Goal: Information Seeking & Learning: Learn about a topic

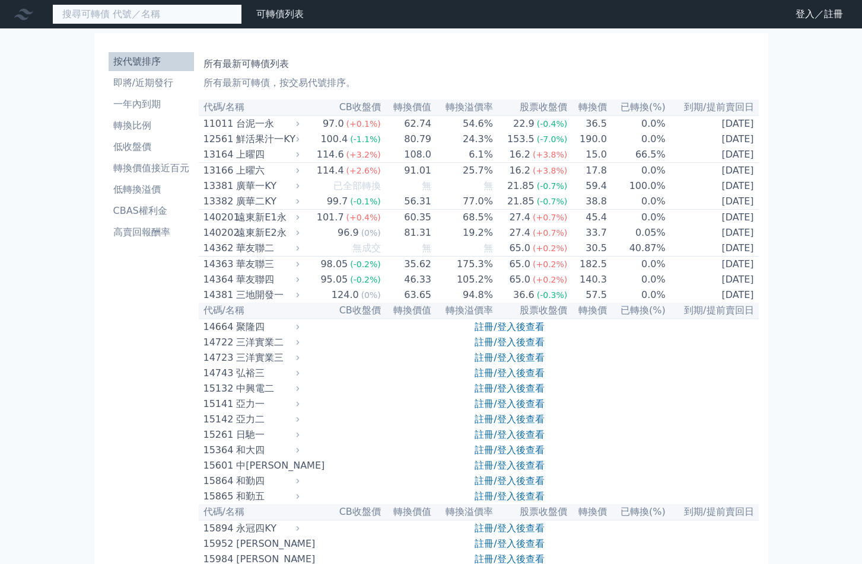
click at [94, 22] on input at bounding box center [147, 14] width 190 height 20
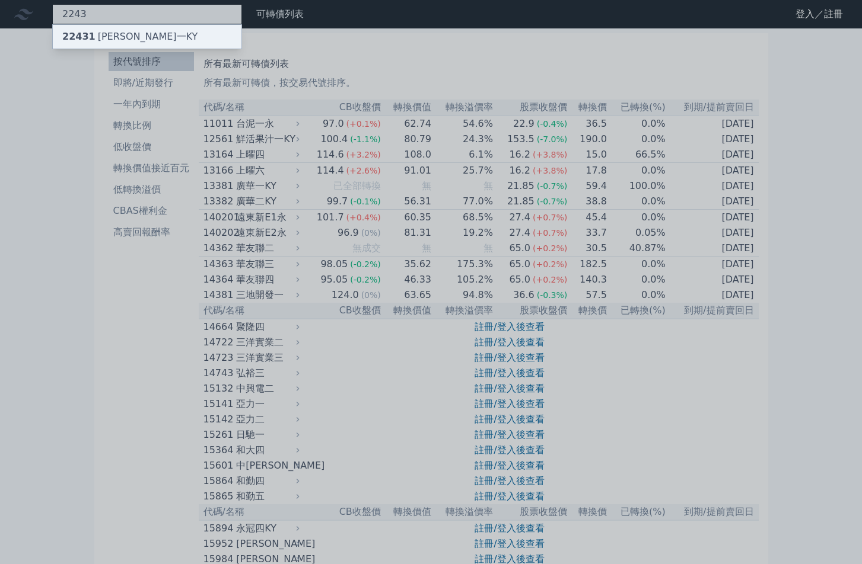
type input "2243"
click at [108, 30] on div "22431 宏旭一KY" at bounding box center [129, 37] width 135 height 14
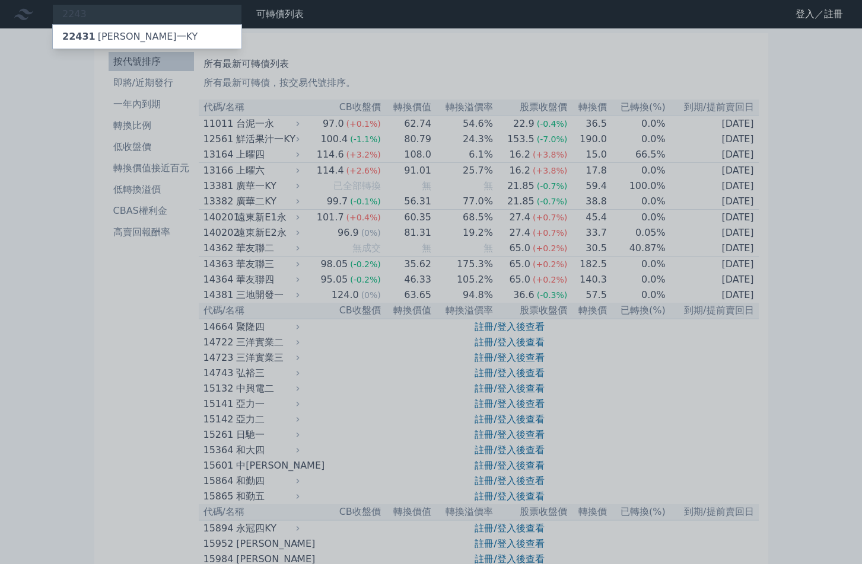
click at [63, 103] on div at bounding box center [431, 282] width 862 height 564
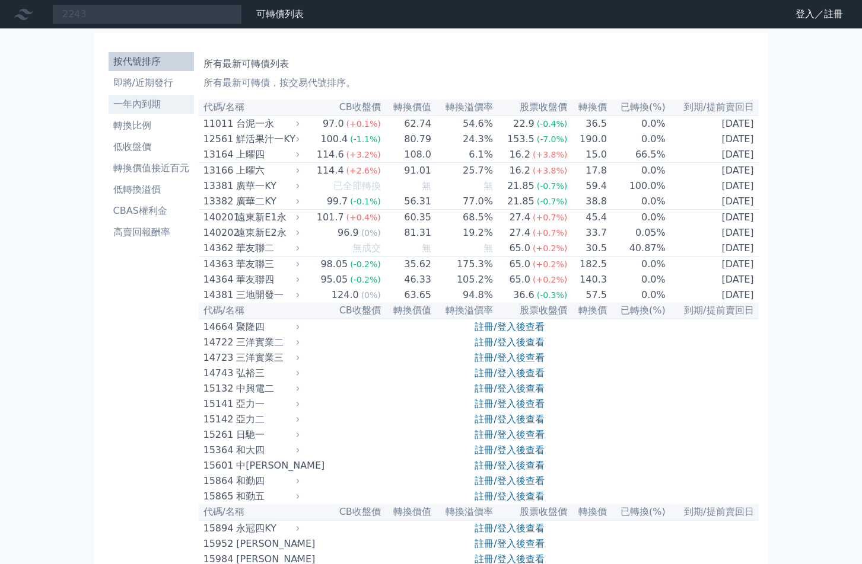
click at [141, 100] on li "一年內到期" at bounding box center [151, 104] width 85 height 14
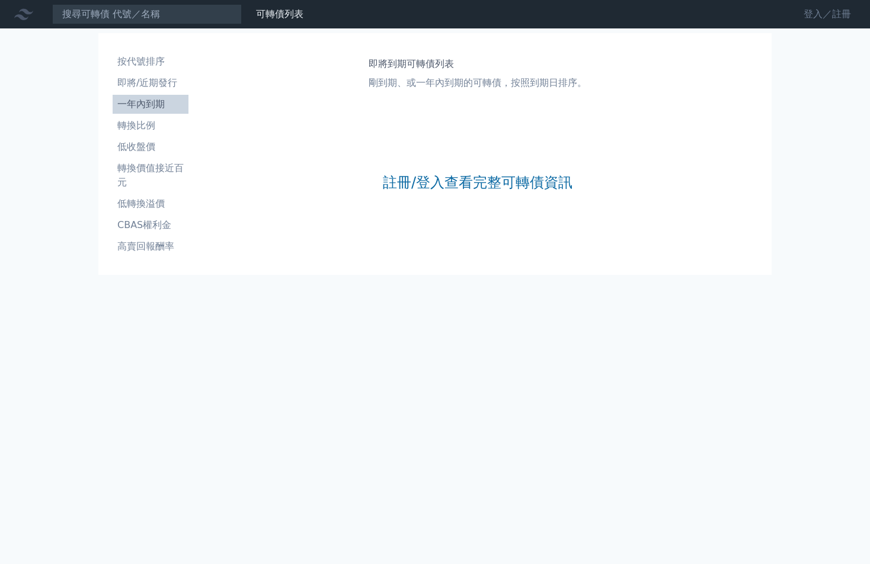
click at [838, 14] on link "登入／註冊" at bounding box center [828, 14] width 66 height 19
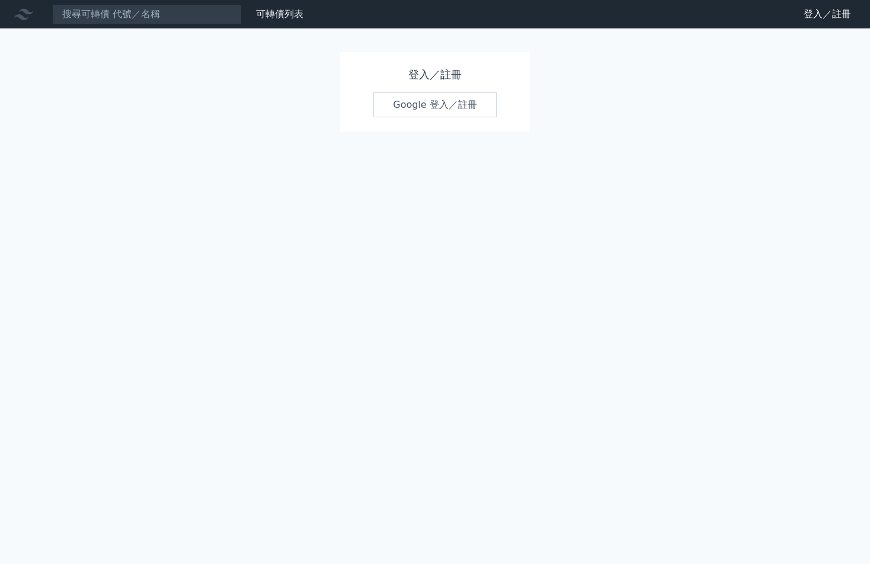
click at [429, 111] on link "Google 登入／註冊" at bounding box center [435, 104] width 123 height 25
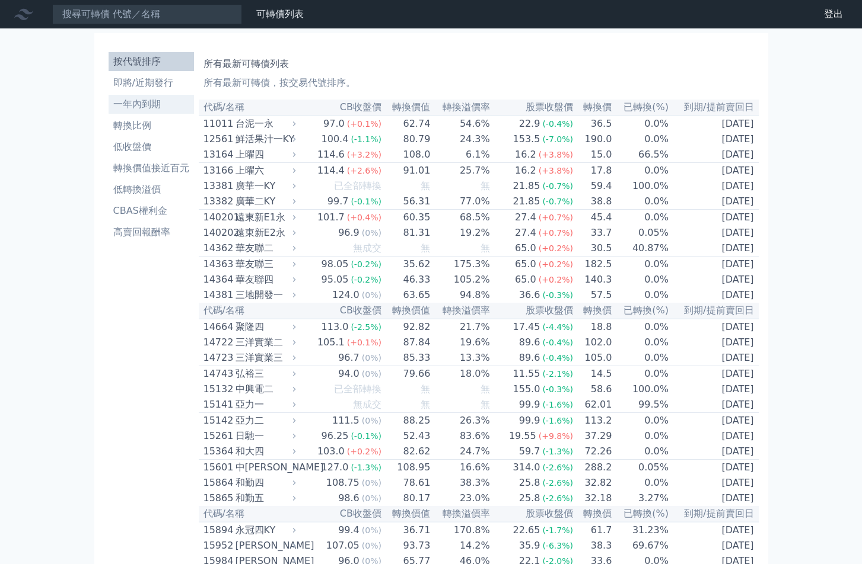
click at [150, 106] on li "一年內到期" at bounding box center [151, 104] width 85 height 14
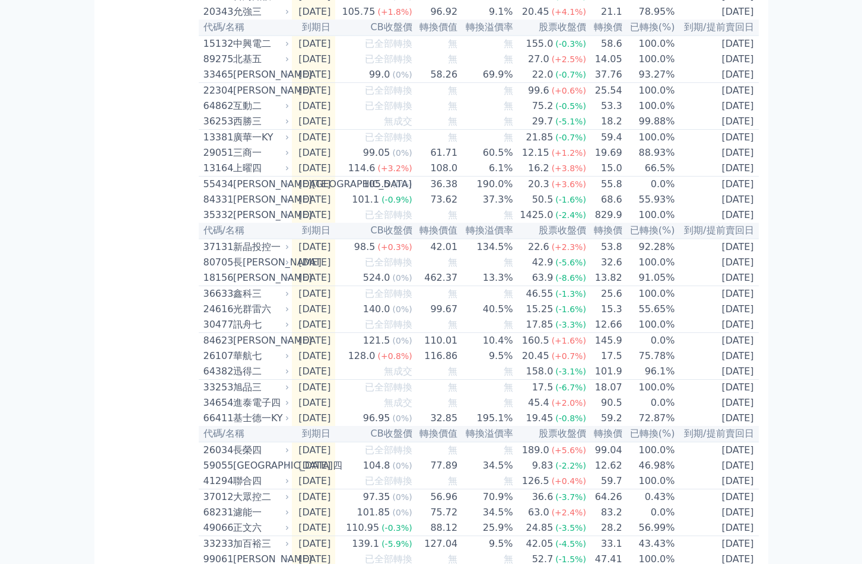
scroll to position [711, 0]
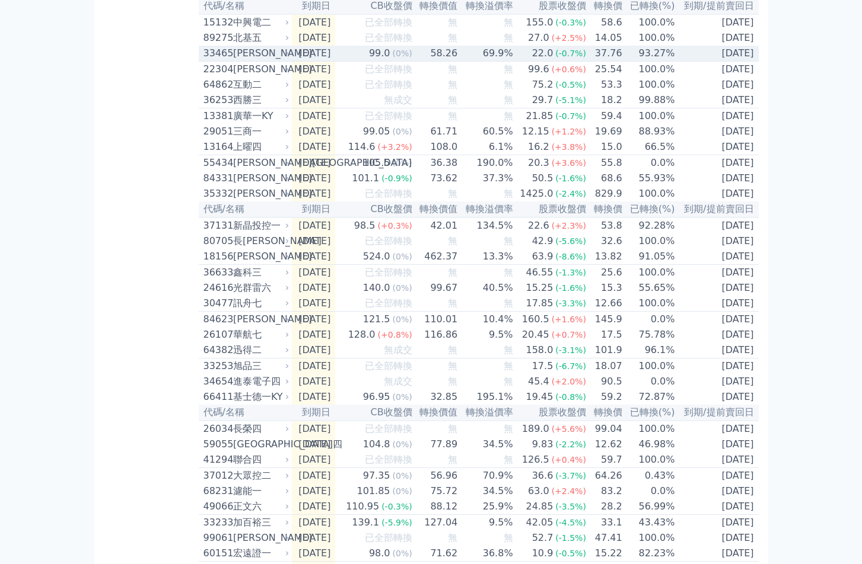
click at [256, 60] on div "[PERSON_NAME]" at bounding box center [260, 53] width 54 height 14
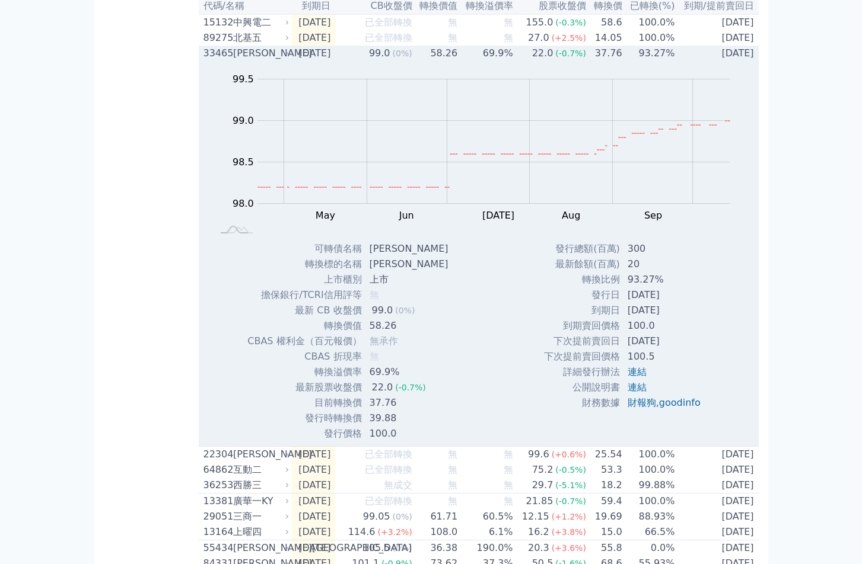
click at [252, 60] on div "[PERSON_NAME]" at bounding box center [260, 53] width 54 height 14
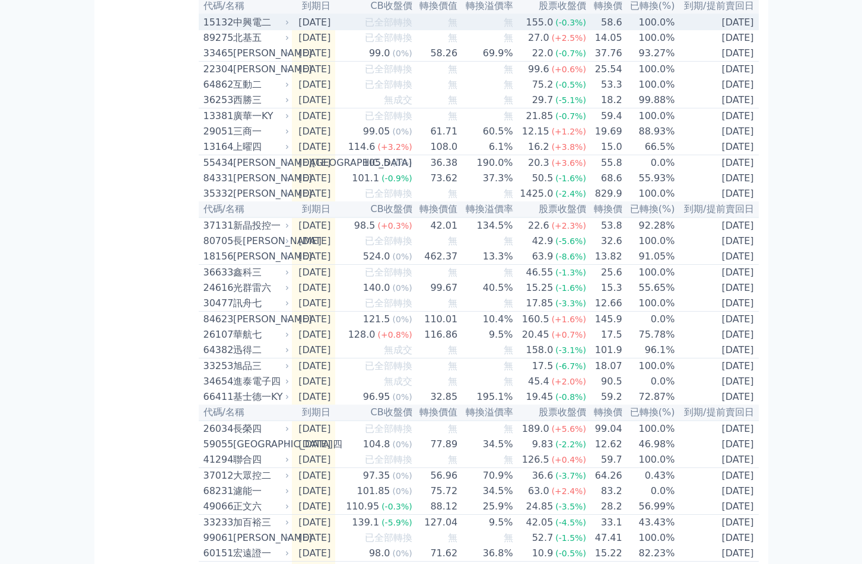
click at [238, 30] on div "中興電二" at bounding box center [260, 22] width 54 height 14
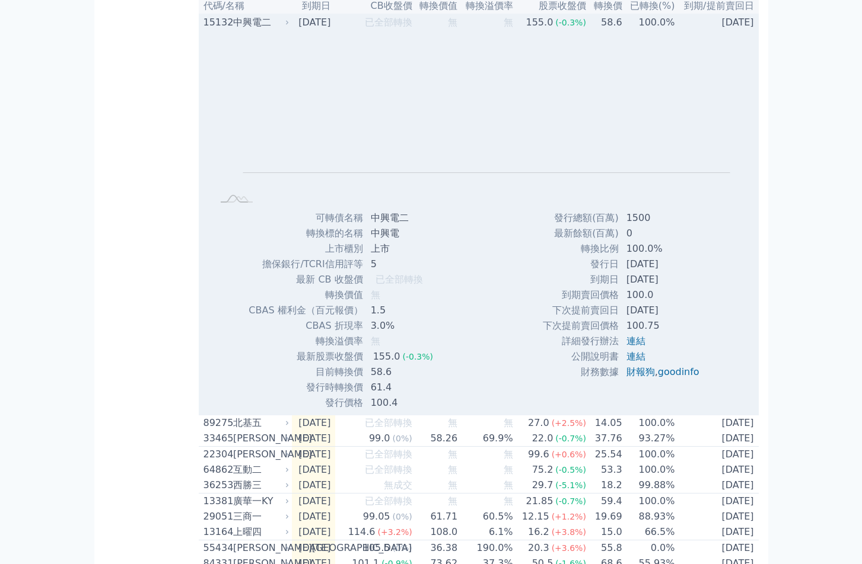
click at [238, 30] on div "中興電二" at bounding box center [260, 22] width 54 height 14
click at [216, 30] on div "15132" at bounding box center [216, 22] width 27 height 14
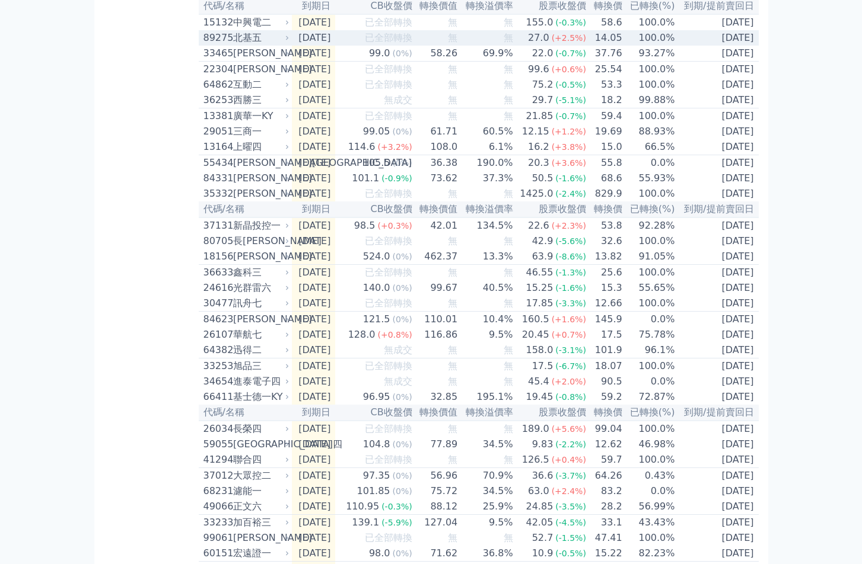
click at [230, 45] on div "89275 北基五" at bounding box center [243, 38] width 81 height 14
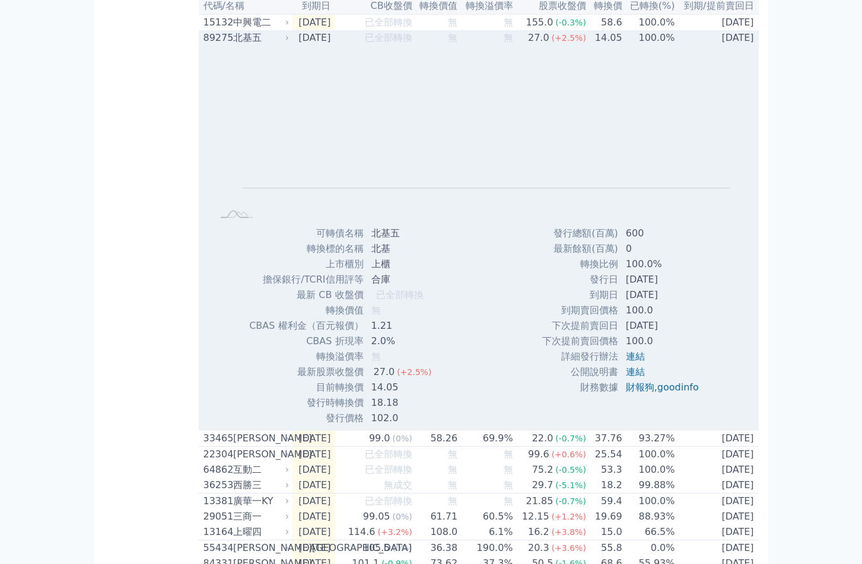
click at [230, 45] on div "89275 北基五" at bounding box center [243, 38] width 81 height 14
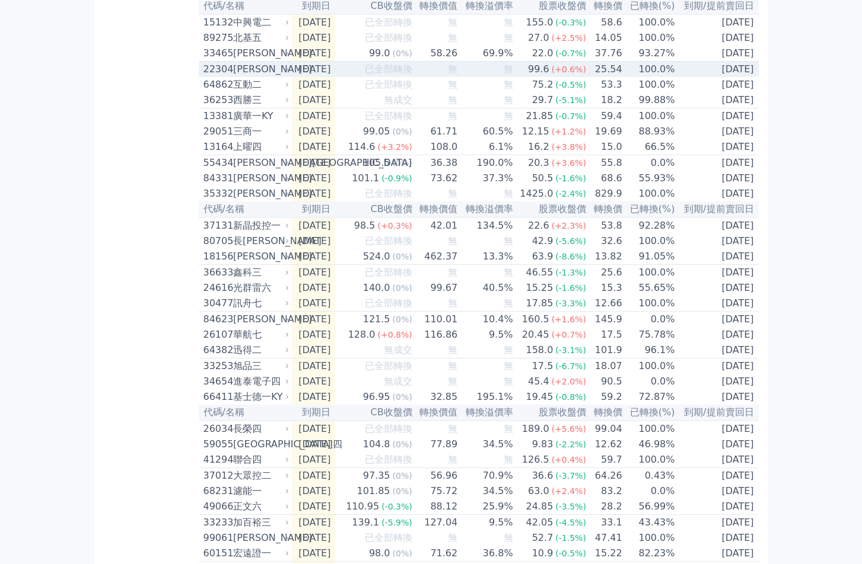
click at [218, 76] on div "22304" at bounding box center [216, 69] width 27 height 14
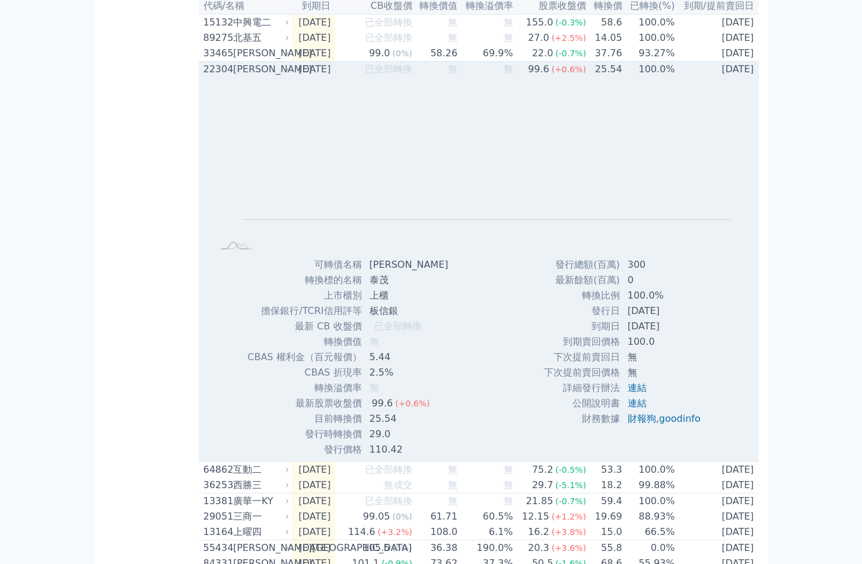
click at [218, 76] on div "22304" at bounding box center [216, 69] width 27 height 14
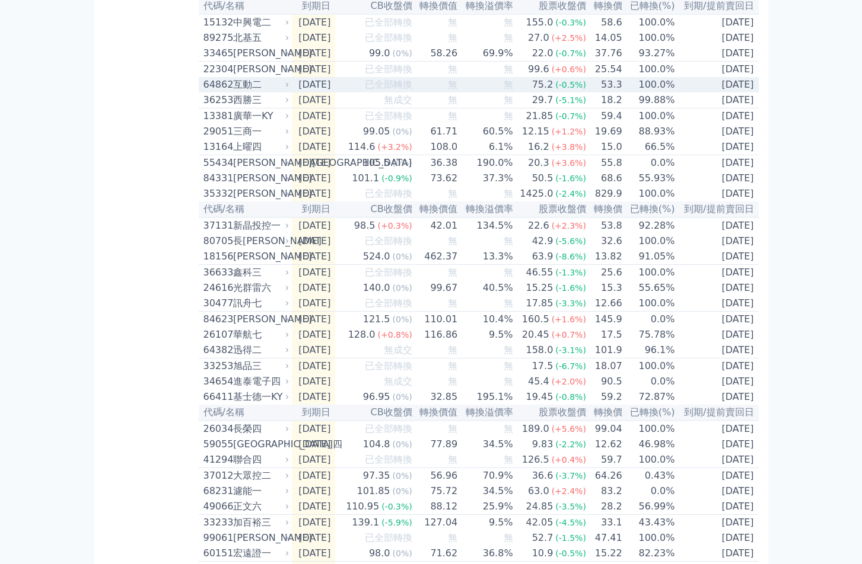
click at [216, 92] on div "64862" at bounding box center [216, 85] width 27 height 14
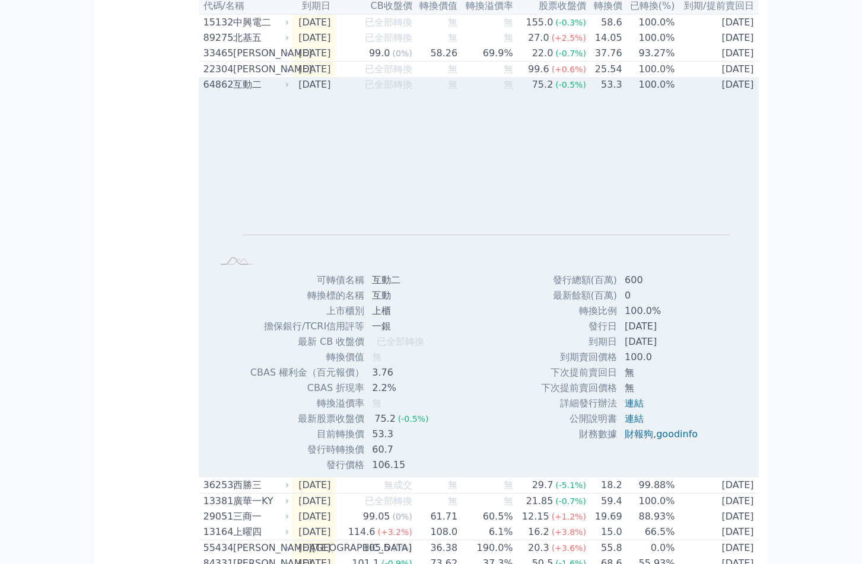
click at [216, 92] on div "64862" at bounding box center [216, 85] width 27 height 14
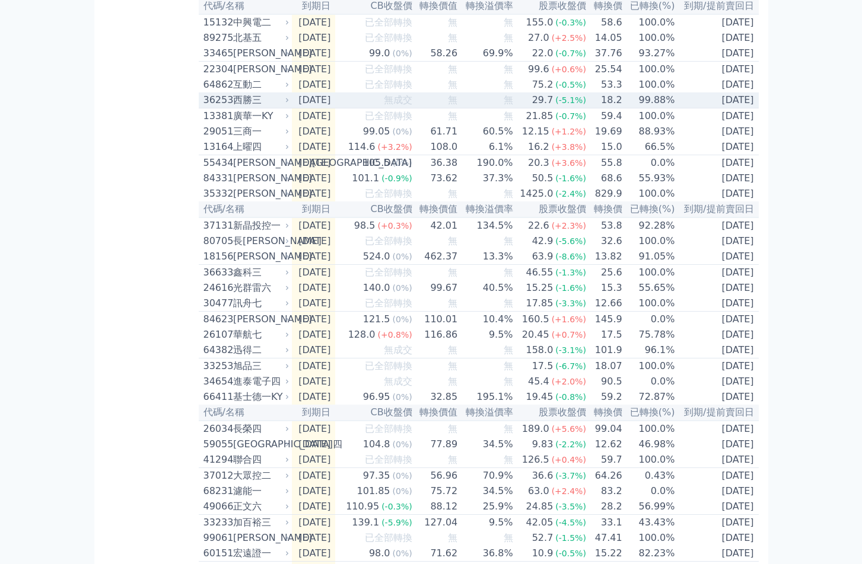
click at [215, 107] on div "36253" at bounding box center [216, 100] width 27 height 14
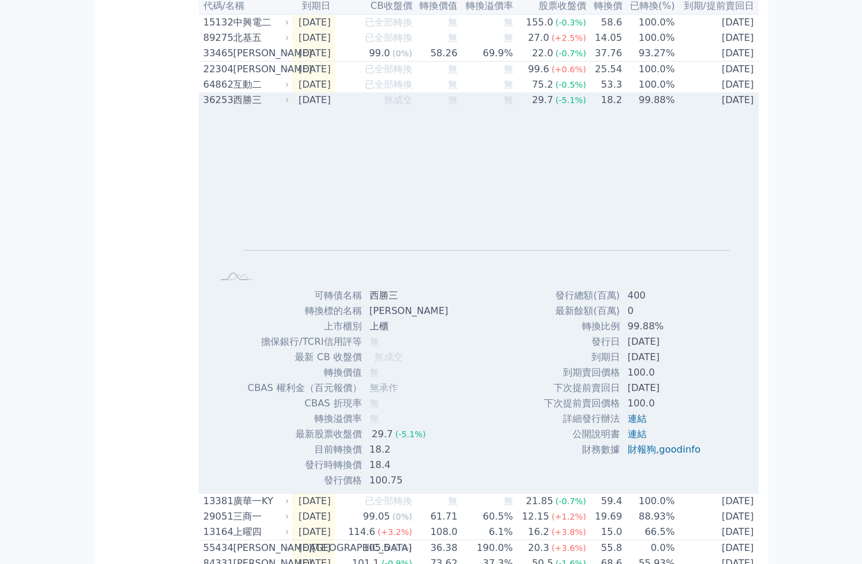
click at [215, 107] on div "36253" at bounding box center [216, 100] width 27 height 14
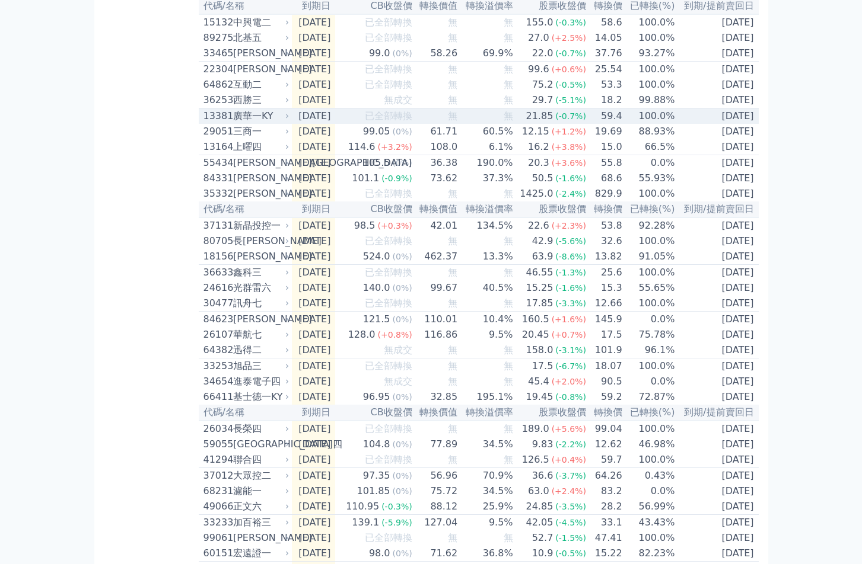
click at [225, 123] on div "13381" at bounding box center [216, 116] width 27 height 14
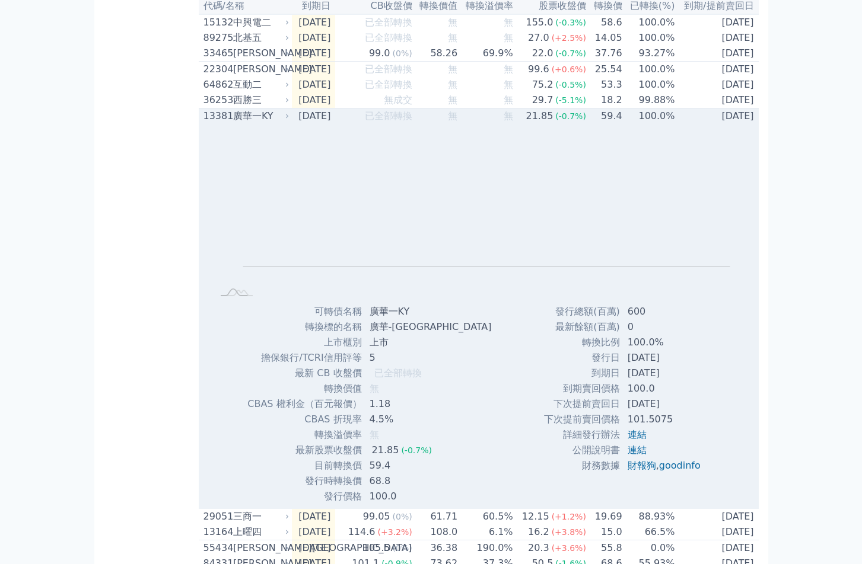
click at [225, 123] on div "13381" at bounding box center [216, 116] width 27 height 14
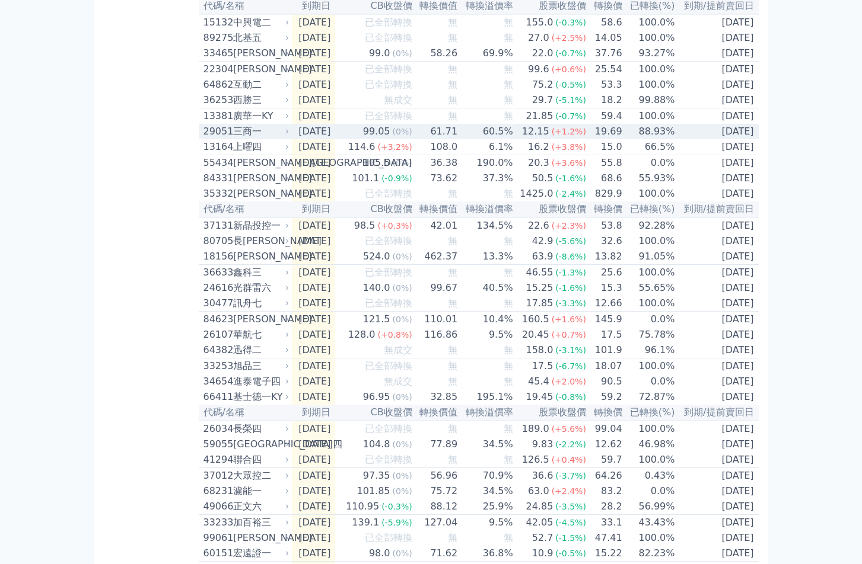
click at [224, 139] on div "29051" at bounding box center [216, 132] width 27 height 14
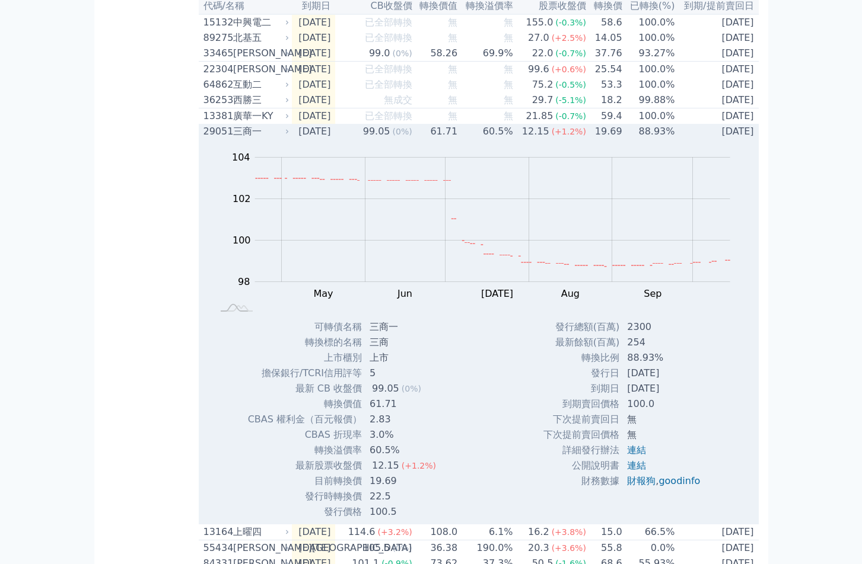
click at [224, 139] on div "29051" at bounding box center [216, 132] width 27 height 14
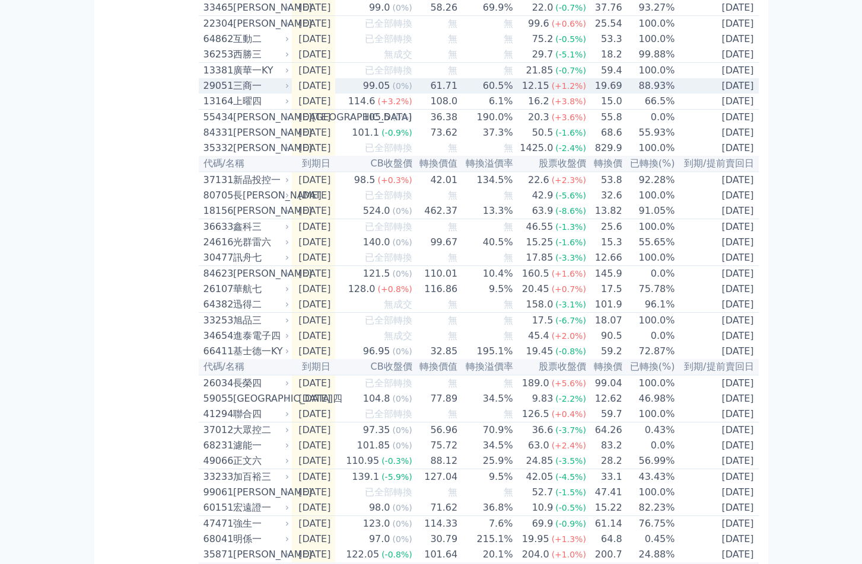
scroll to position [771, 0]
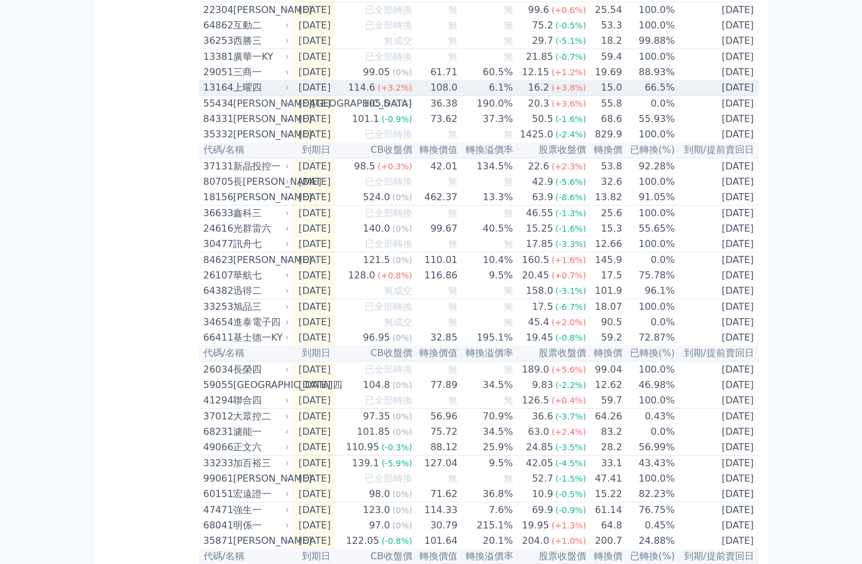
click at [229, 95] on div "13164" at bounding box center [216, 88] width 27 height 14
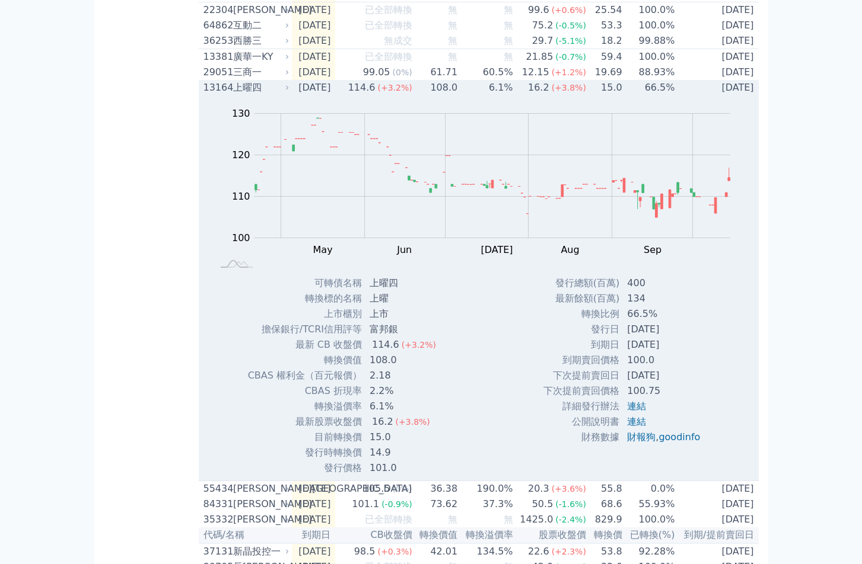
click at [229, 95] on div "13164" at bounding box center [216, 88] width 27 height 14
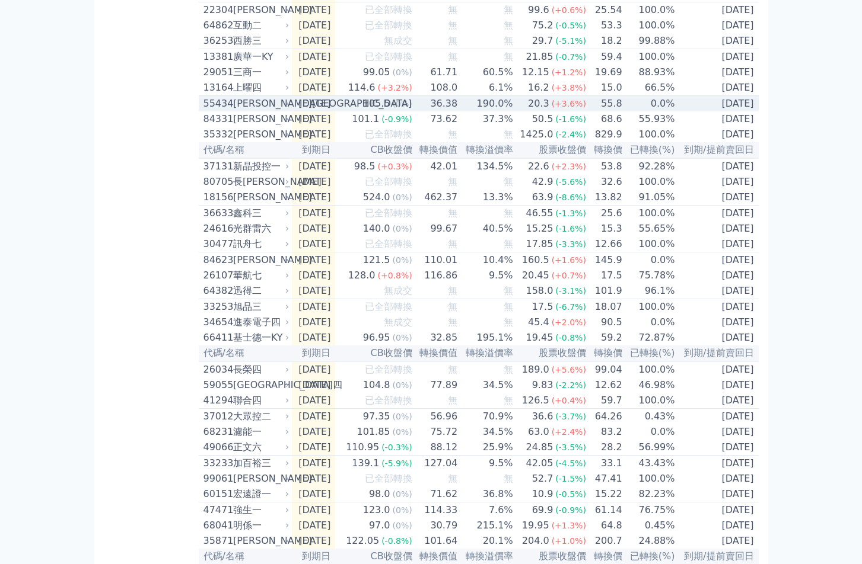
click at [219, 111] on div "55434" at bounding box center [216, 104] width 27 height 14
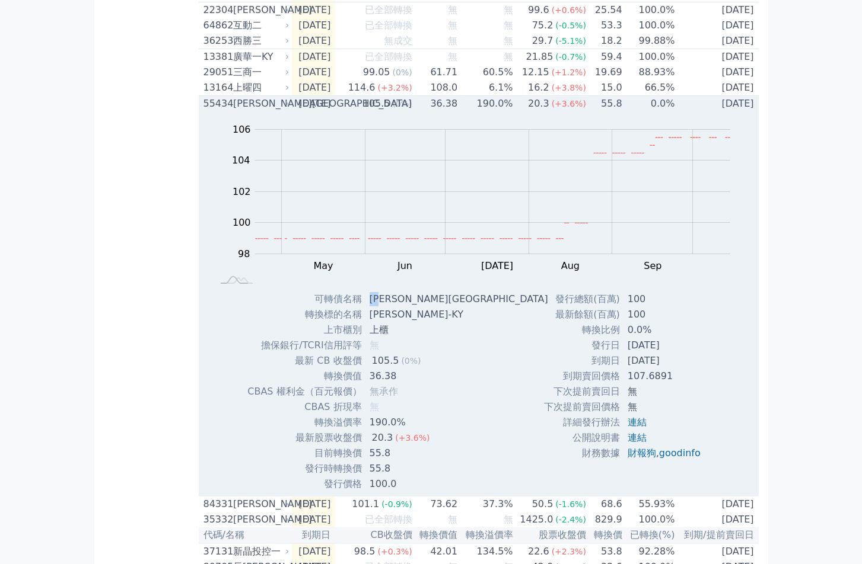
drag, startPoint x: 371, startPoint y: 355, endPoint x: 387, endPoint y: 355, distance: 15.4
click at [387, 307] on td "[PERSON_NAME][GEOGRAPHIC_DATA]" at bounding box center [459, 299] width 195 height 15
copy td "[PERSON_NAME]"
click at [231, 111] on div "55434 [PERSON_NAME][GEOGRAPHIC_DATA]" at bounding box center [243, 104] width 81 height 14
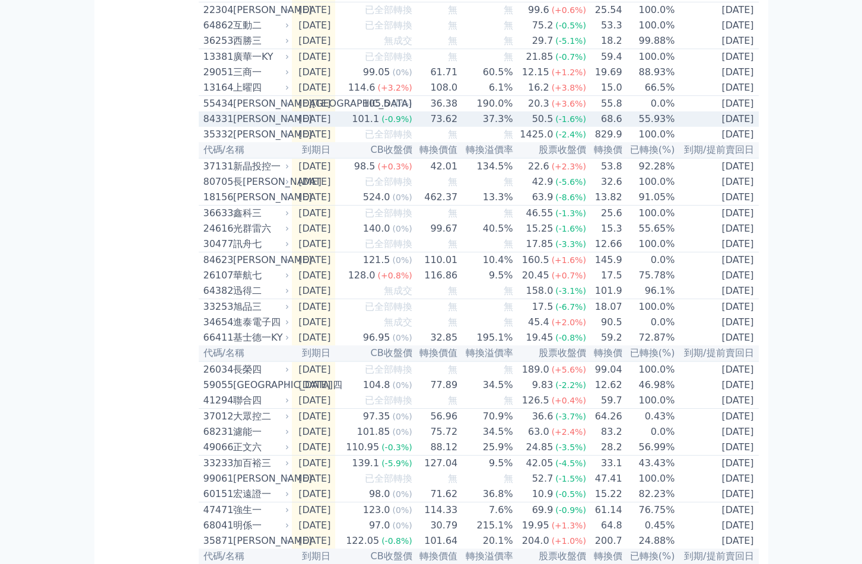
click at [226, 126] on div "84331" at bounding box center [216, 119] width 27 height 14
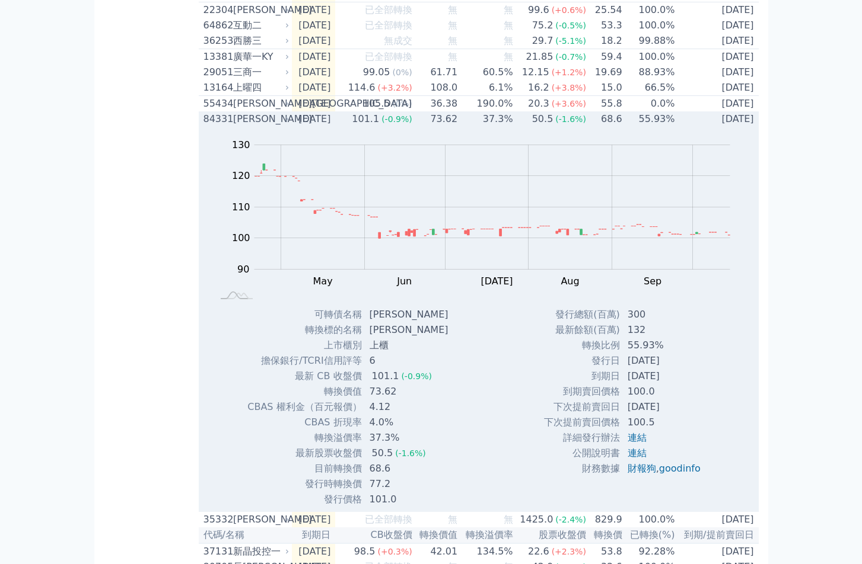
click at [226, 126] on div "84331" at bounding box center [216, 119] width 27 height 14
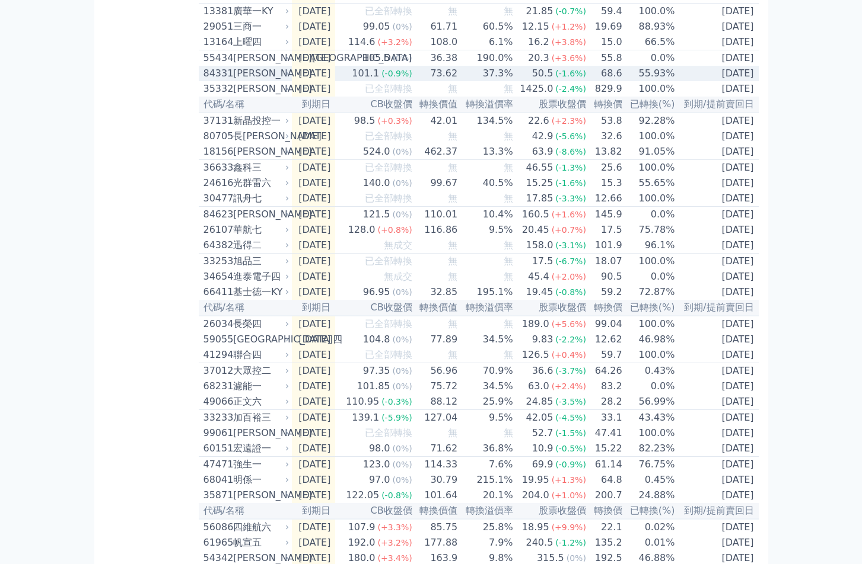
scroll to position [830, 0]
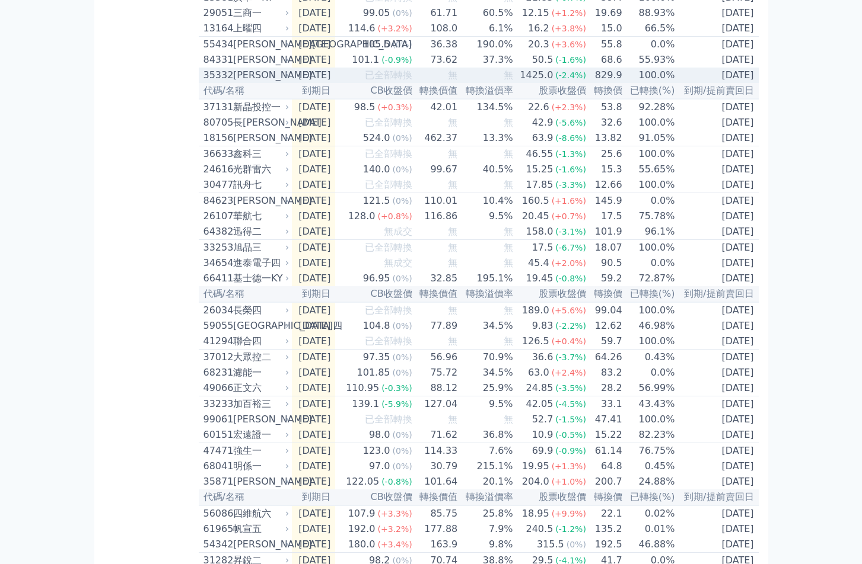
click at [225, 82] on div "35332" at bounding box center [216, 75] width 27 height 14
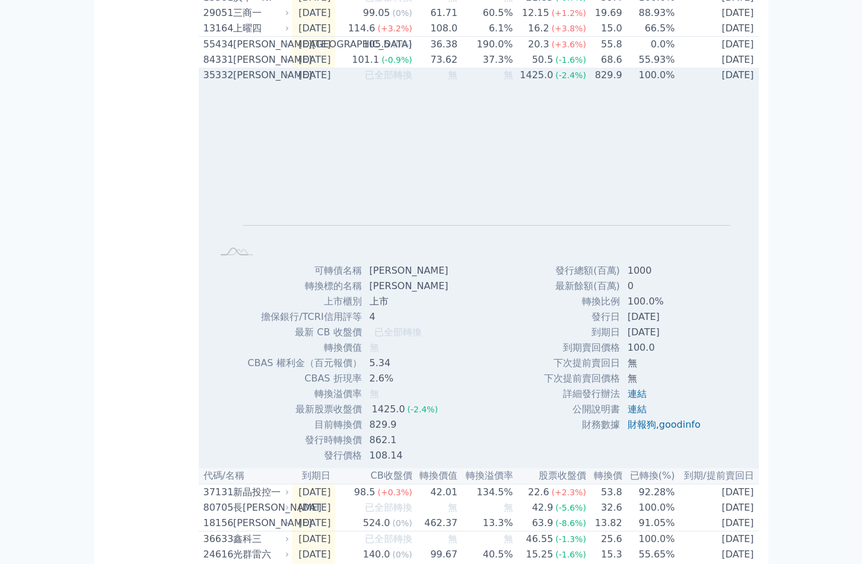
click at [225, 82] on div "35332" at bounding box center [216, 75] width 27 height 14
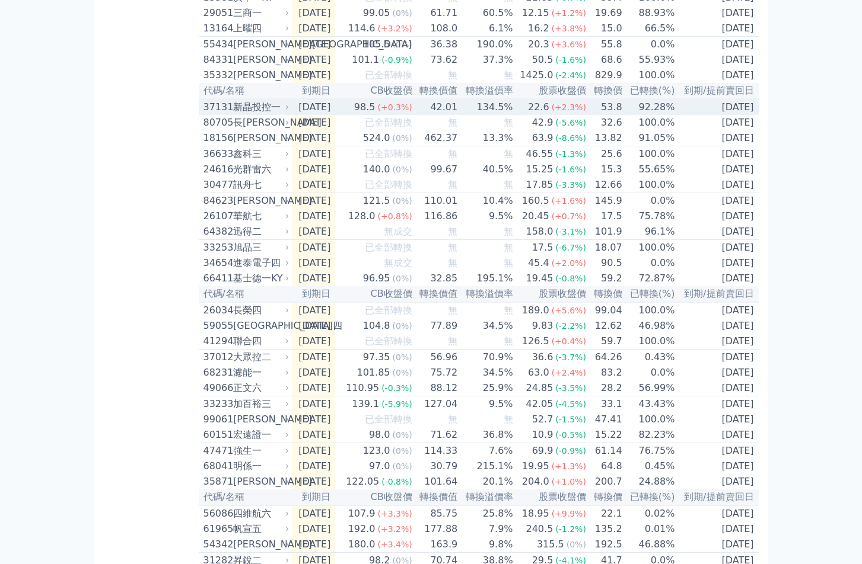
click at [223, 114] on div "37131" at bounding box center [216, 107] width 27 height 14
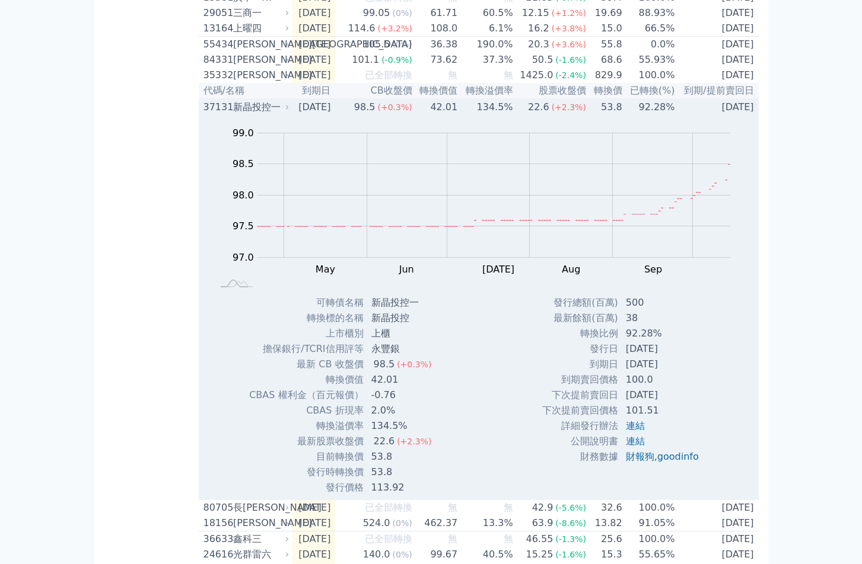
click at [223, 114] on div "37131" at bounding box center [216, 107] width 27 height 14
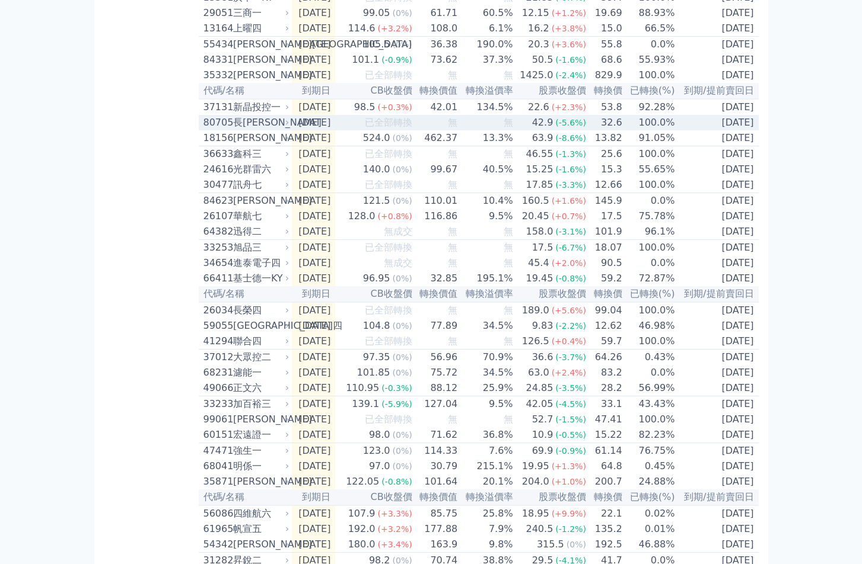
click at [222, 130] on div "80705" at bounding box center [216, 123] width 27 height 14
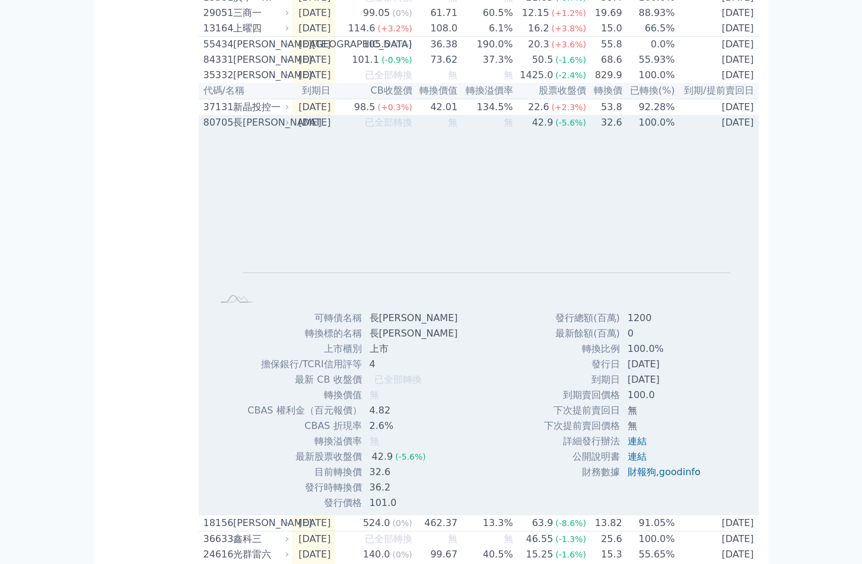
click at [222, 130] on div "80705" at bounding box center [216, 123] width 27 height 14
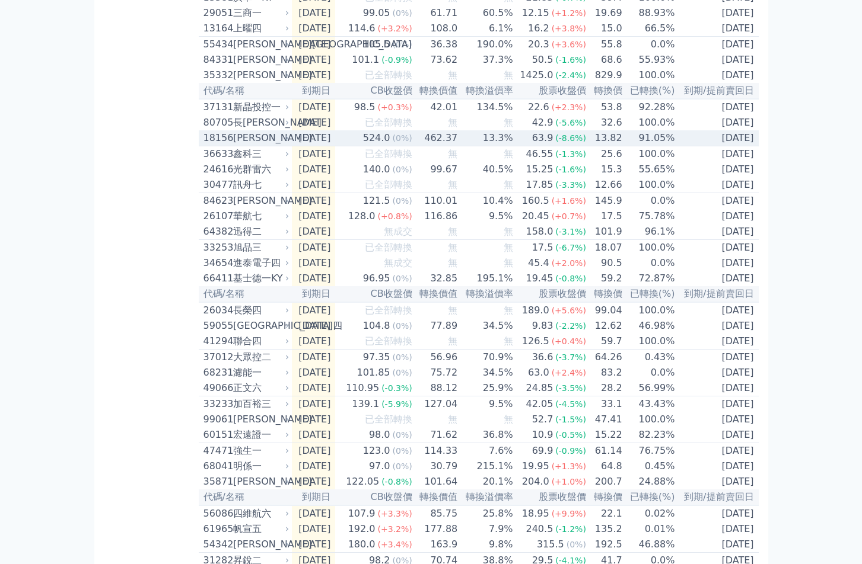
click at [228, 145] on div "18156" at bounding box center [216, 138] width 27 height 14
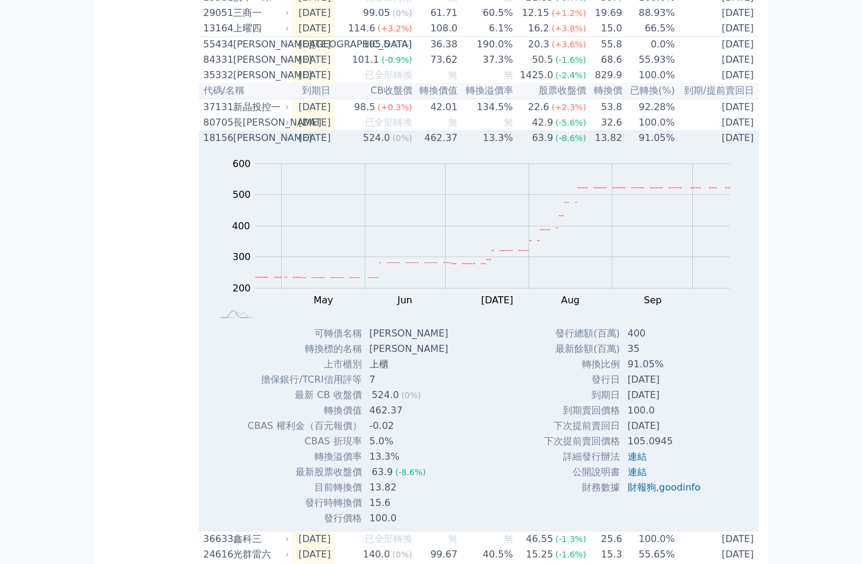
click at [228, 145] on div "18156" at bounding box center [216, 138] width 27 height 14
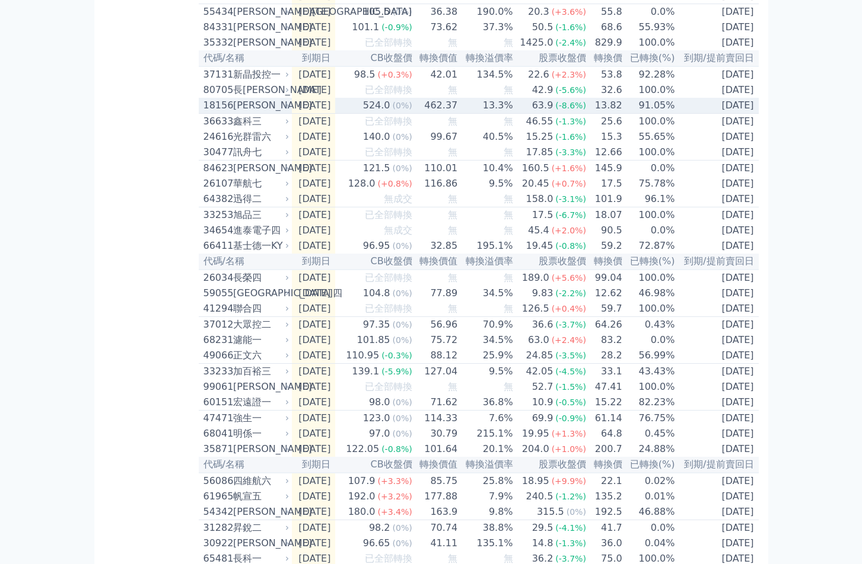
scroll to position [889, 0]
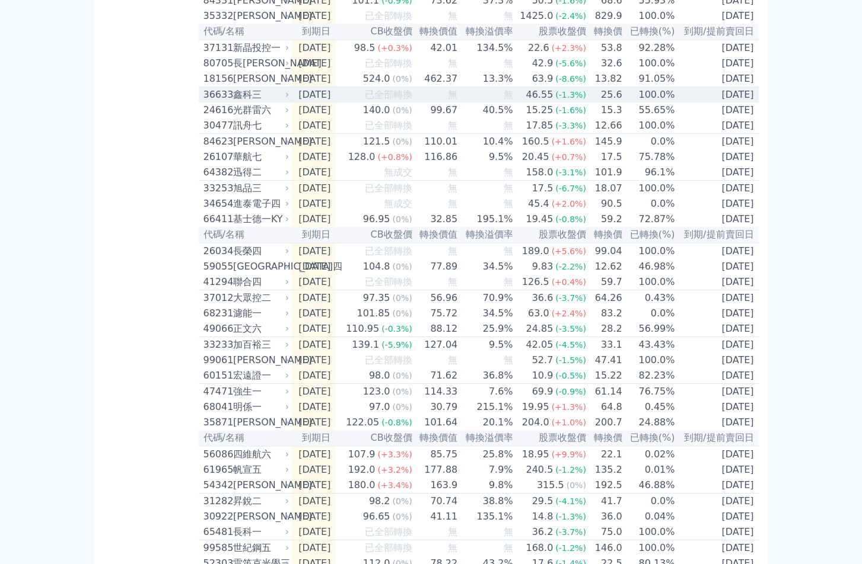
click at [229, 102] on div "36633" at bounding box center [216, 95] width 27 height 14
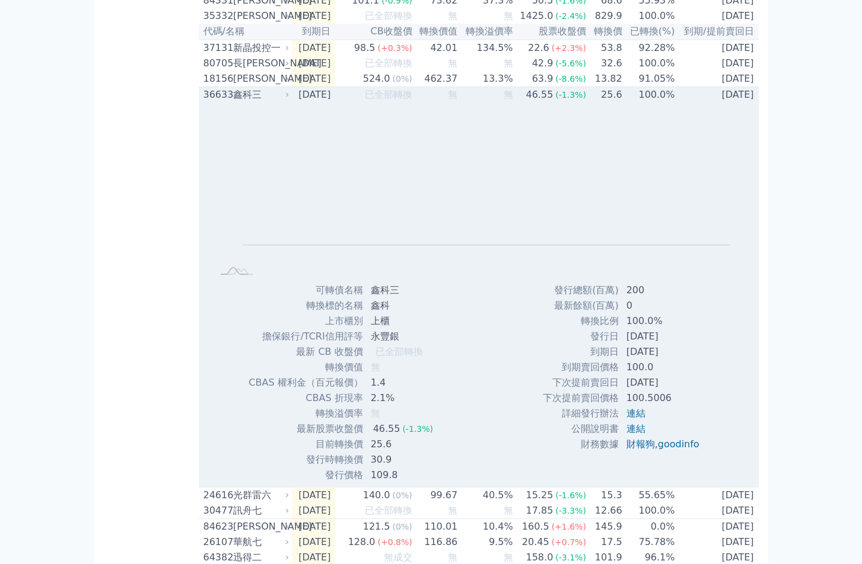
click at [229, 102] on div "36633" at bounding box center [216, 95] width 27 height 14
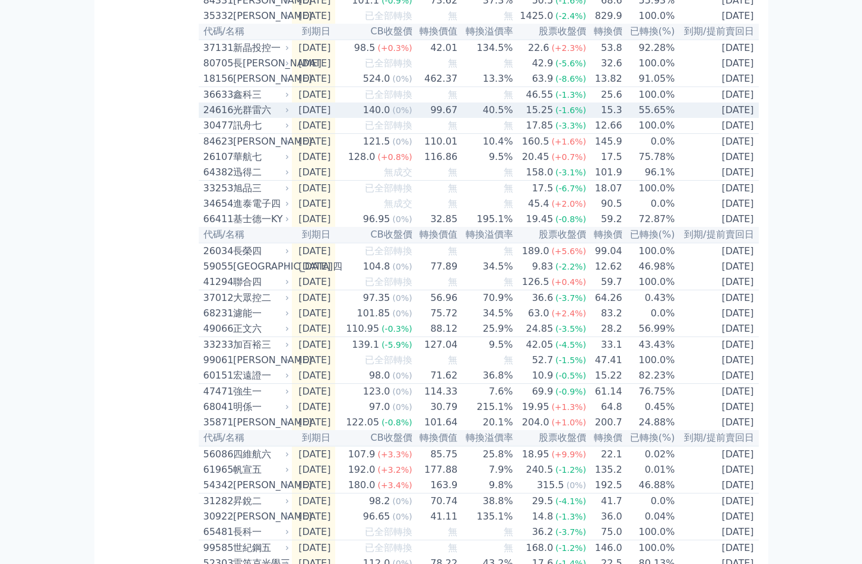
click at [226, 117] on div "24616" at bounding box center [216, 110] width 27 height 14
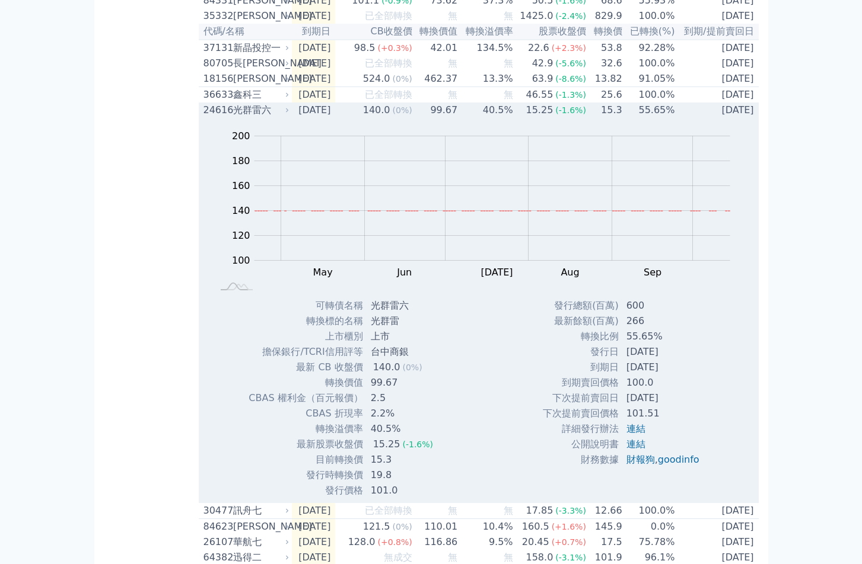
click at [238, 117] on div "光群雷六" at bounding box center [260, 110] width 54 height 14
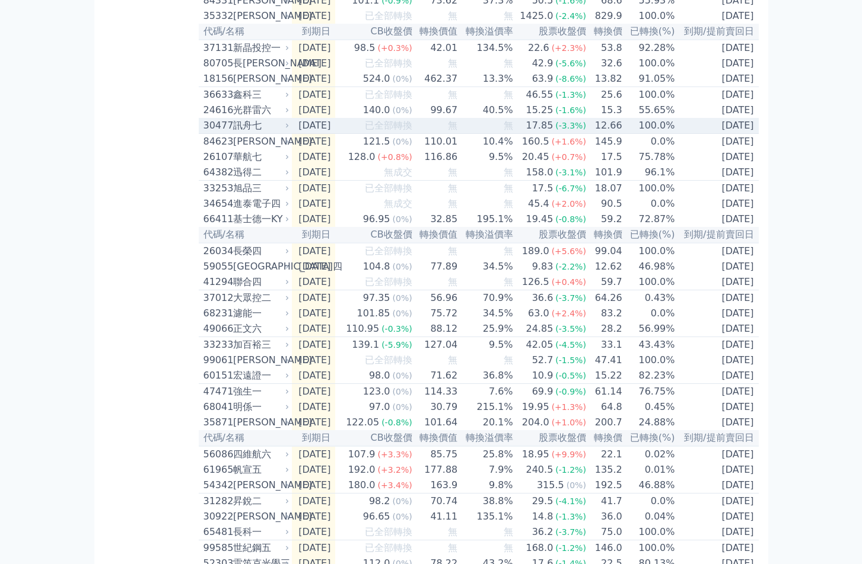
click at [215, 133] on div "30477" at bounding box center [216, 126] width 27 height 14
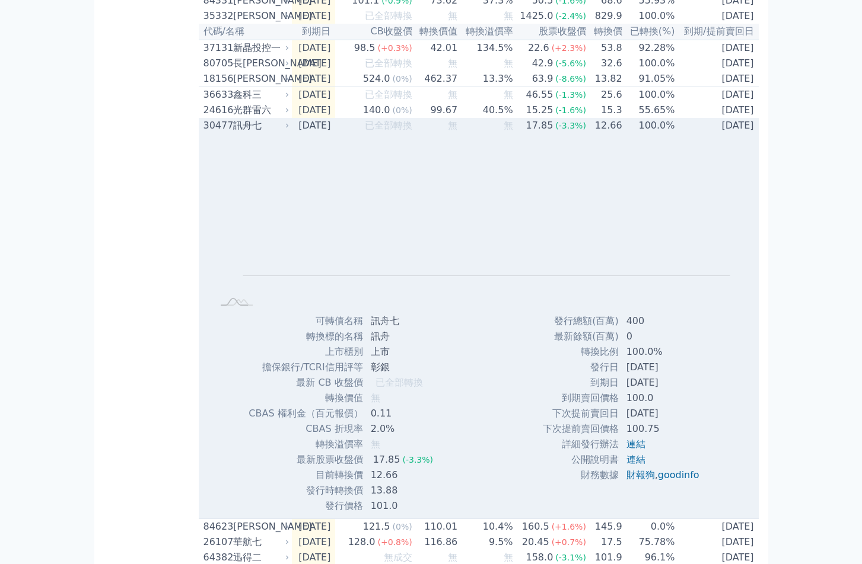
click at [215, 133] on div "30477" at bounding box center [216, 126] width 27 height 14
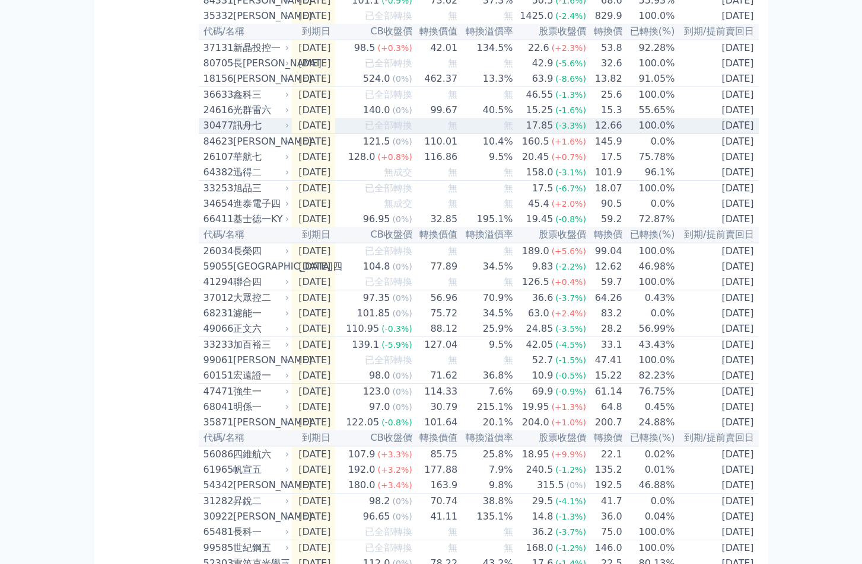
scroll to position [949, 0]
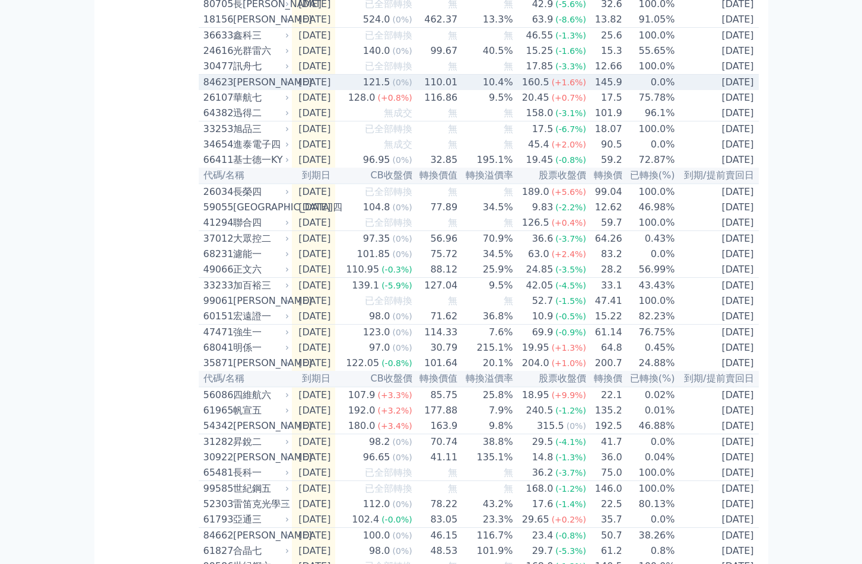
click at [222, 90] on div "84623" at bounding box center [216, 82] width 27 height 14
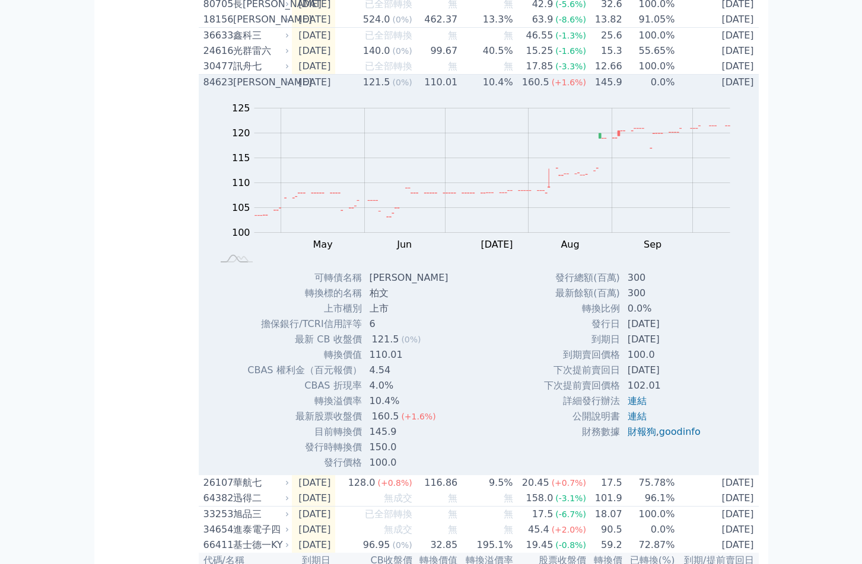
click at [239, 90] on div "[PERSON_NAME]" at bounding box center [260, 82] width 54 height 14
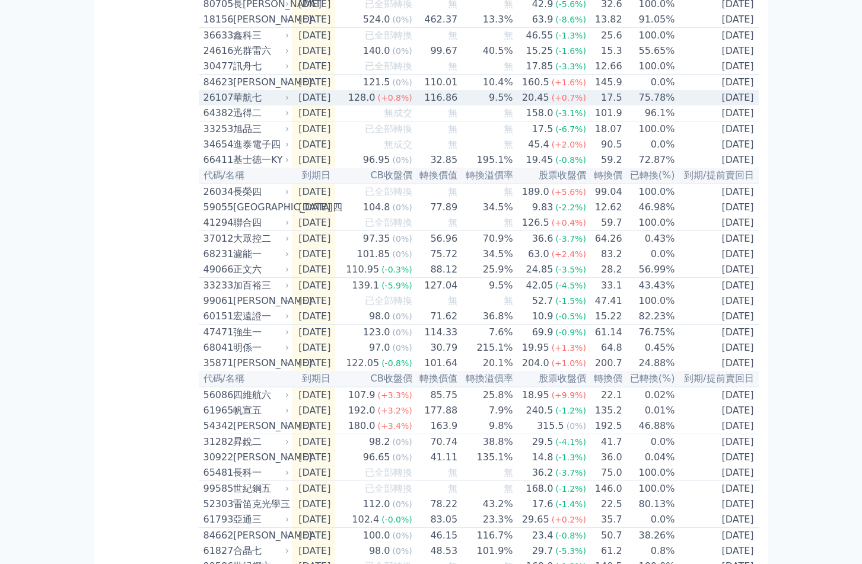
click at [228, 105] on div "26107" at bounding box center [216, 98] width 27 height 14
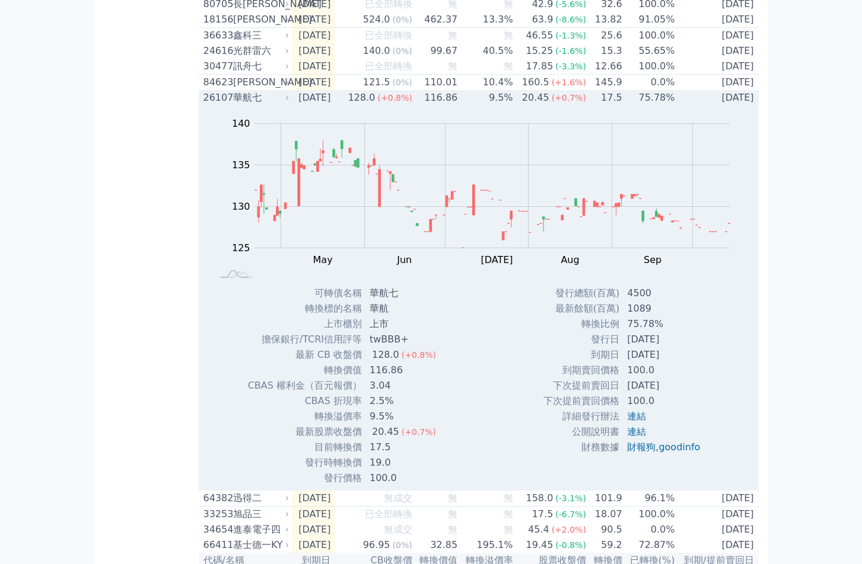
click at [228, 105] on div "26107" at bounding box center [216, 98] width 27 height 14
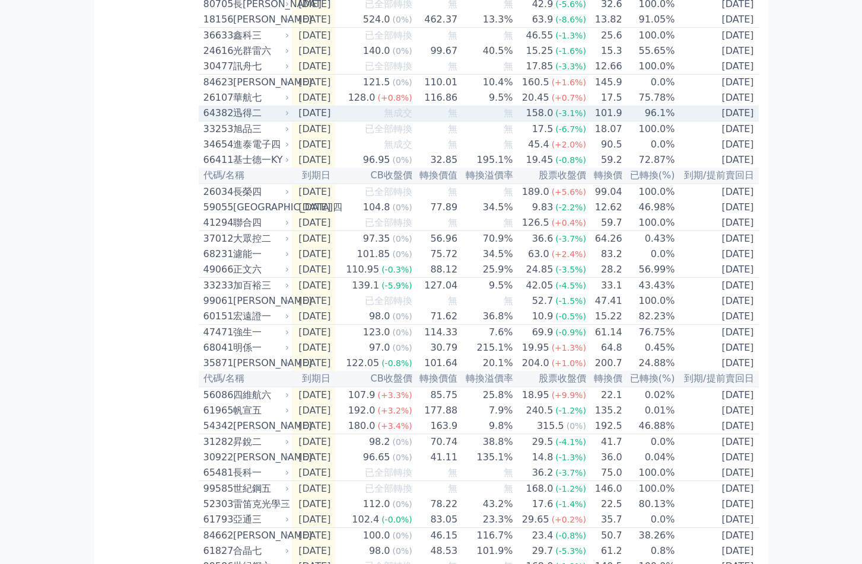
click at [224, 120] on div "64382" at bounding box center [216, 113] width 27 height 14
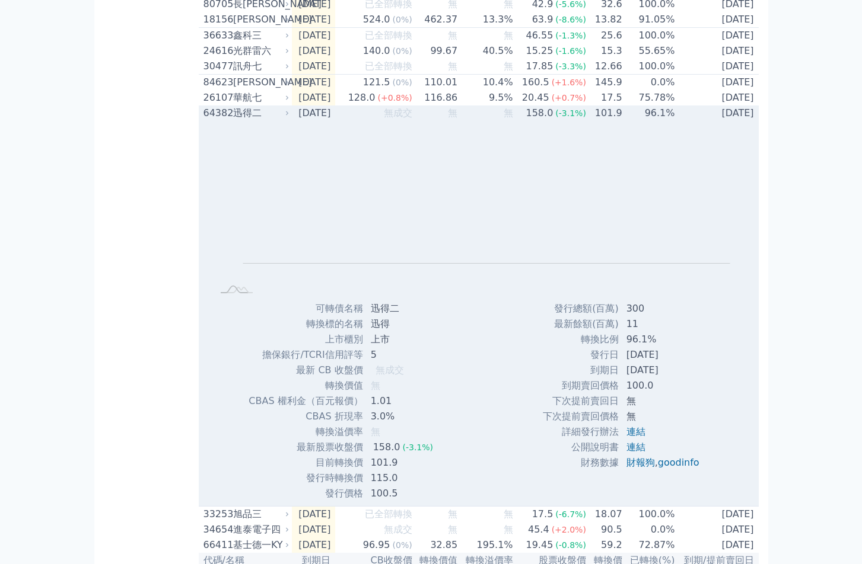
click at [224, 120] on div "64382" at bounding box center [216, 113] width 27 height 14
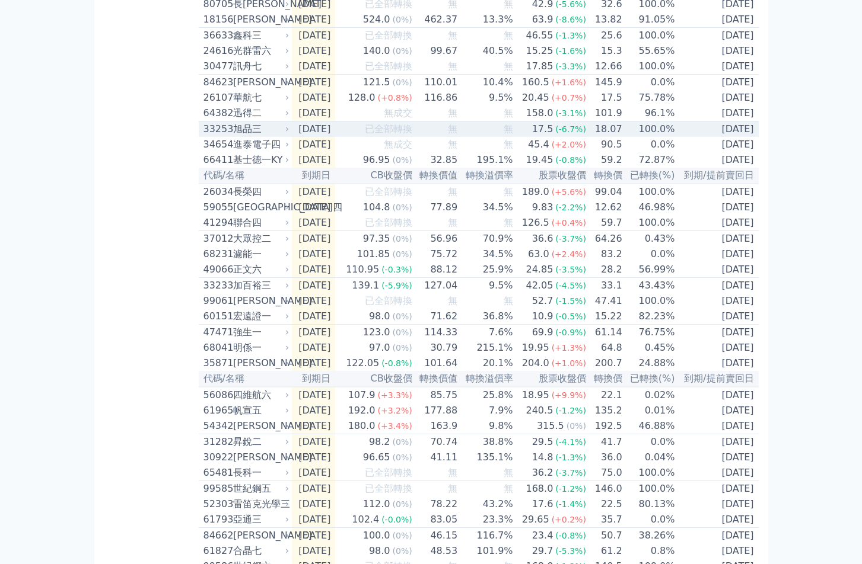
click at [224, 136] on div "33253" at bounding box center [216, 129] width 27 height 14
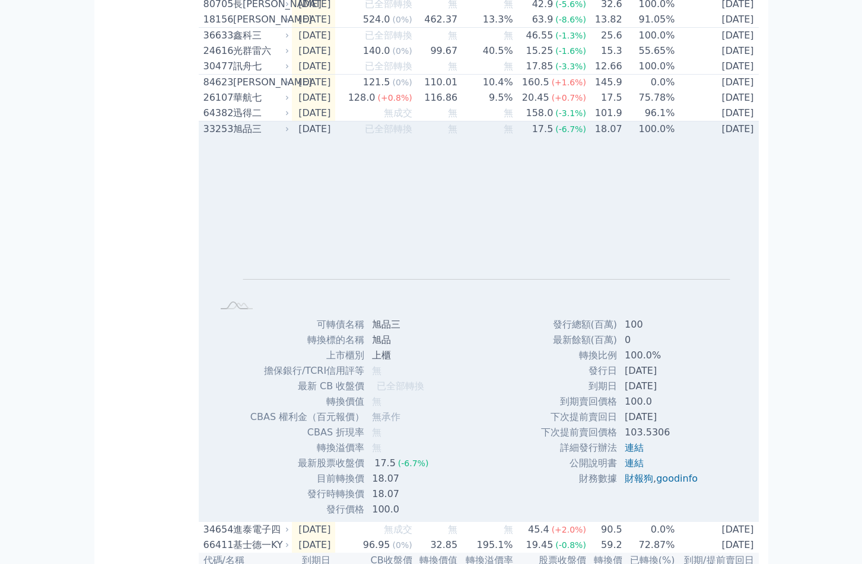
click at [224, 136] on div "33253" at bounding box center [216, 129] width 27 height 14
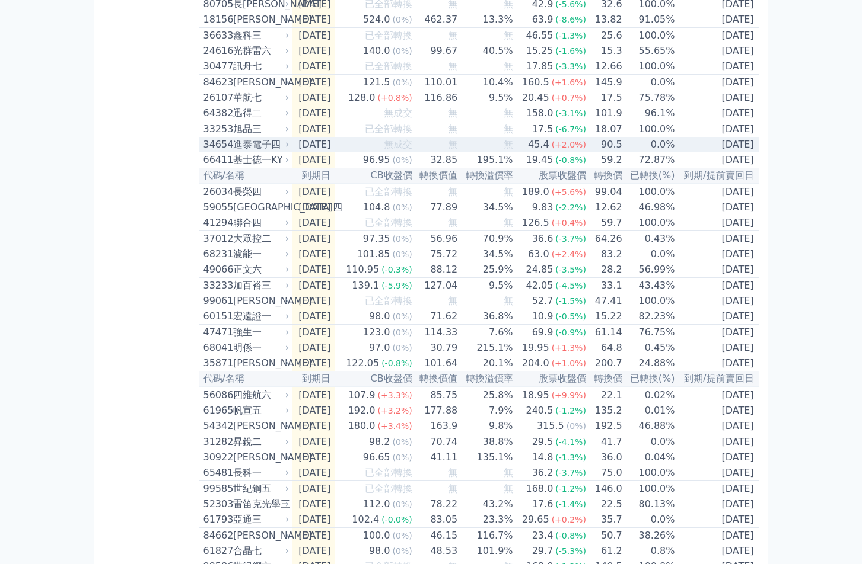
click at [218, 152] on div "34654" at bounding box center [216, 145] width 27 height 14
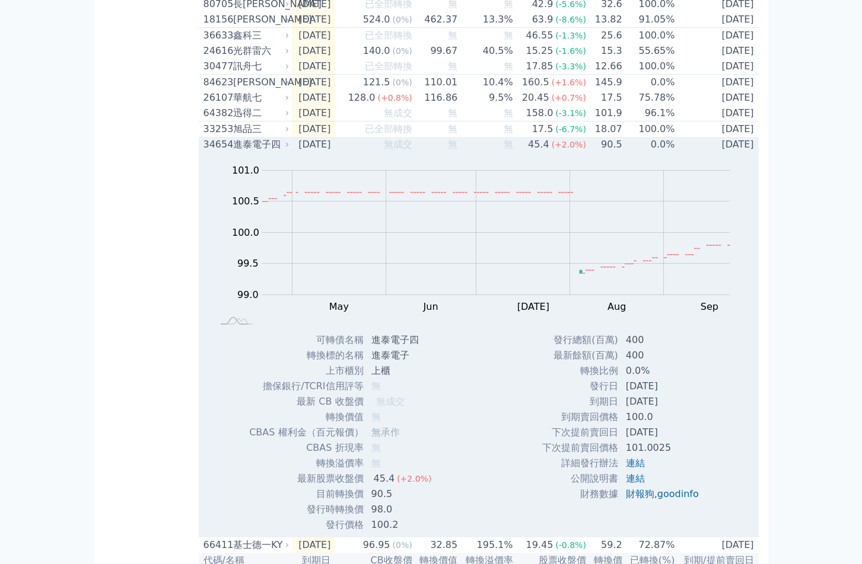
scroll to position [1008, 0]
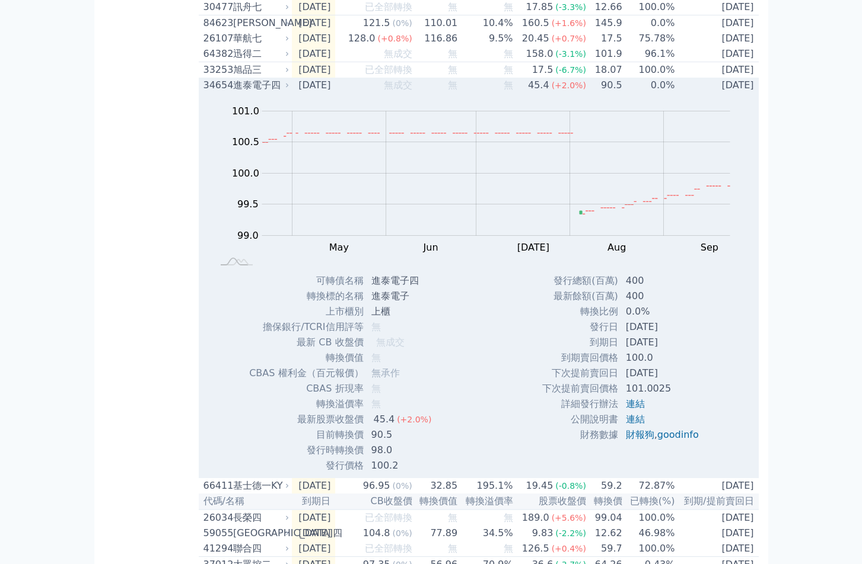
click at [241, 92] on div "進泰電子四" at bounding box center [260, 85] width 54 height 14
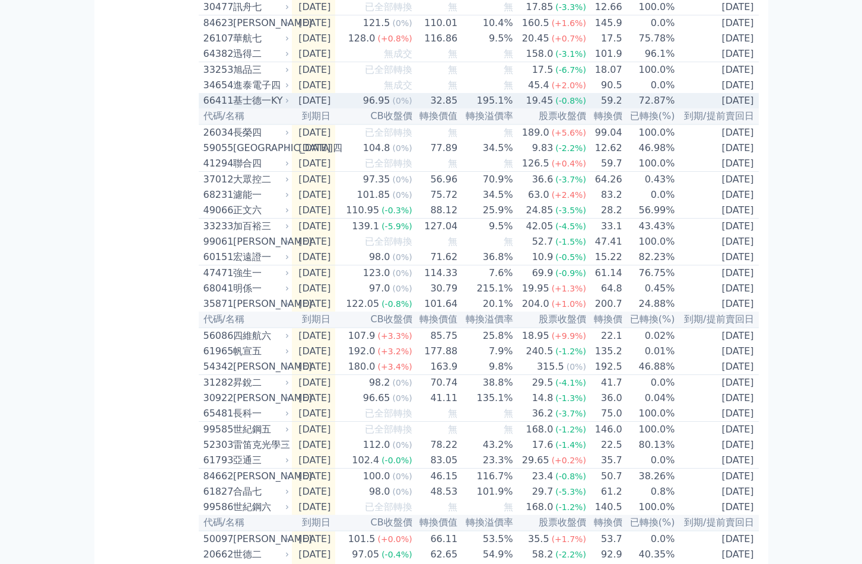
click at [241, 108] on div "基士德一KY" at bounding box center [260, 101] width 54 height 14
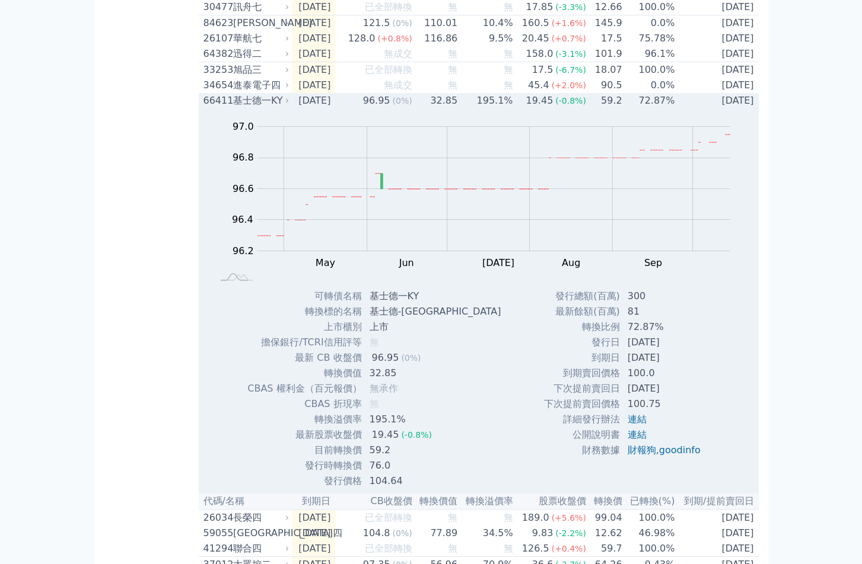
click at [241, 108] on div "基士德一KY" at bounding box center [260, 101] width 54 height 14
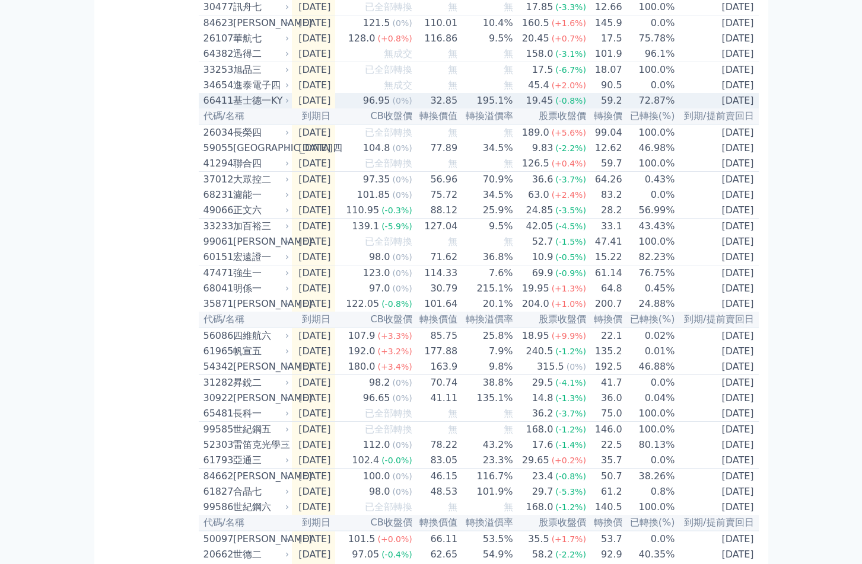
click at [240, 108] on div "基士德一KY" at bounding box center [260, 101] width 54 height 14
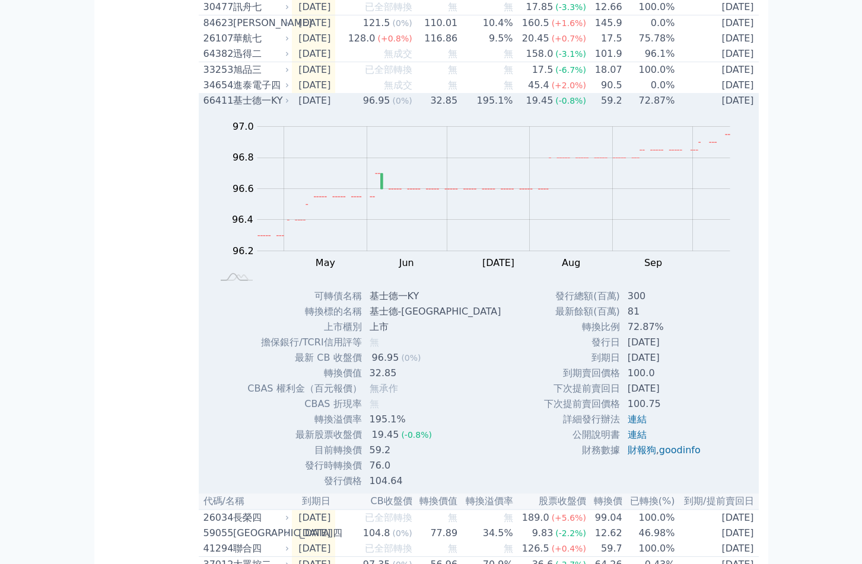
click at [240, 108] on div "基士德一KY" at bounding box center [260, 101] width 54 height 14
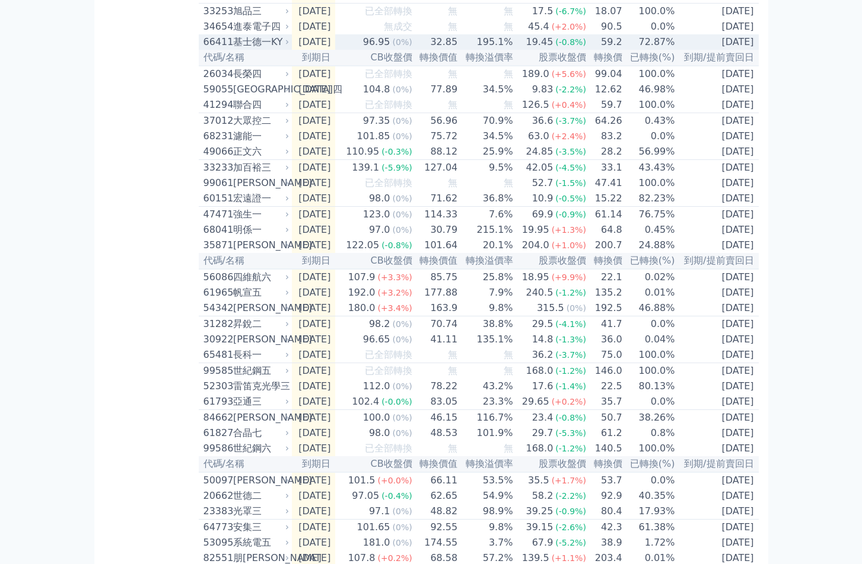
scroll to position [1067, 0]
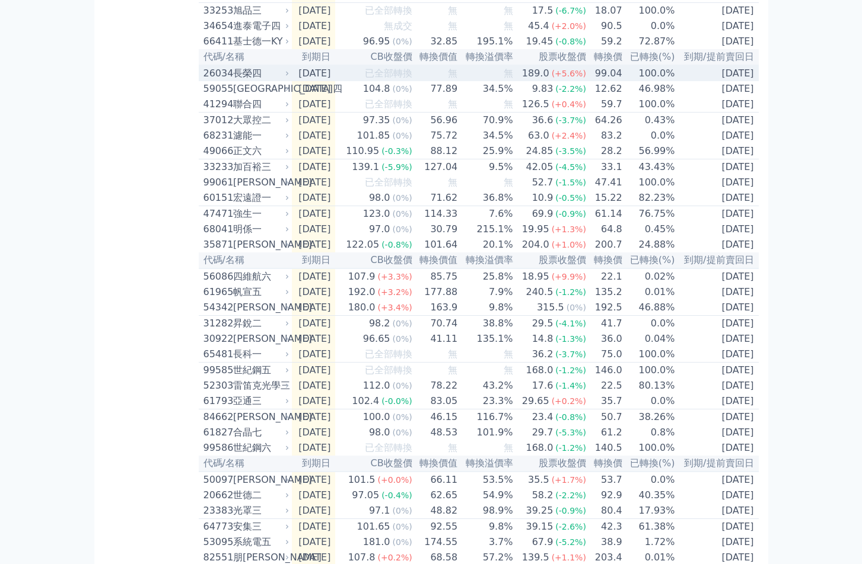
click at [245, 81] on div "長榮四" at bounding box center [260, 73] width 54 height 14
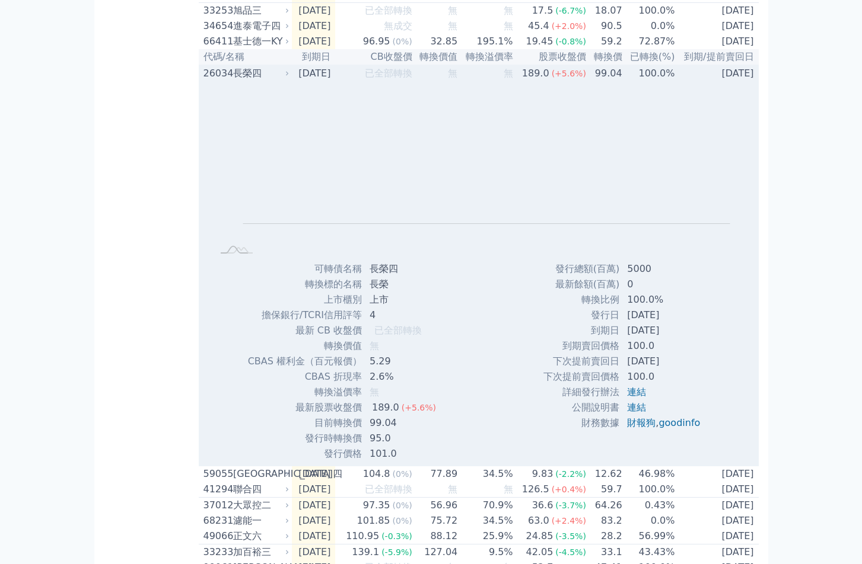
click at [245, 81] on div "長榮四" at bounding box center [260, 73] width 54 height 14
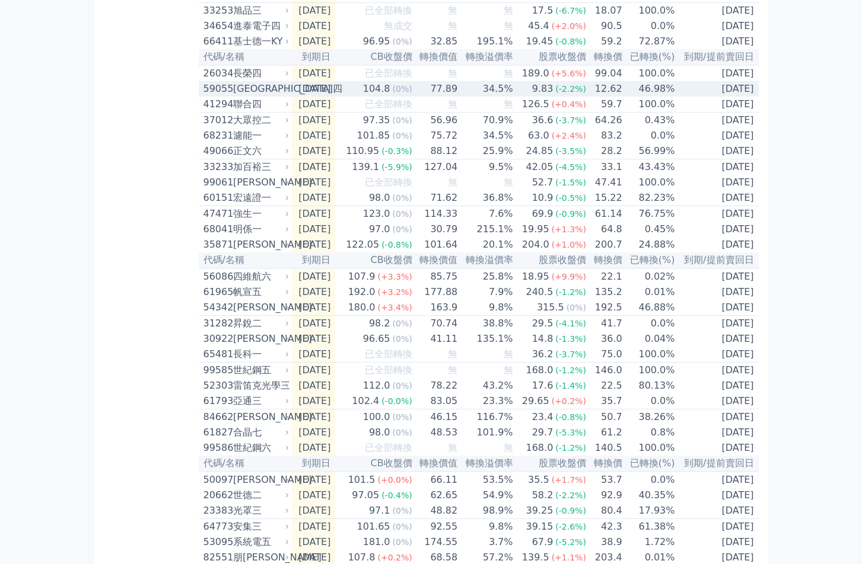
click at [244, 96] on div "[GEOGRAPHIC_DATA]四" at bounding box center [260, 89] width 54 height 14
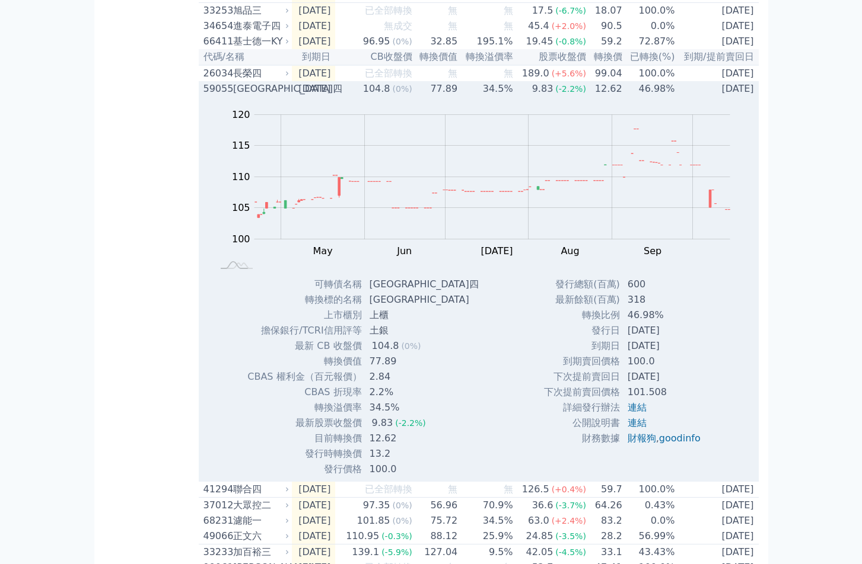
click at [238, 96] on div "[GEOGRAPHIC_DATA]四" at bounding box center [260, 89] width 54 height 14
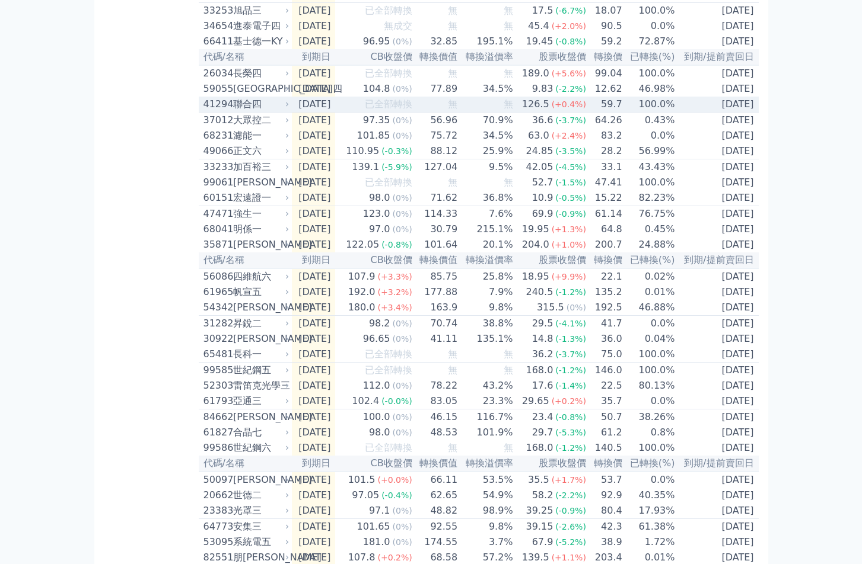
click at [241, 111] on div "聯合四" at bounding box center [260, 104] width 54 height 14
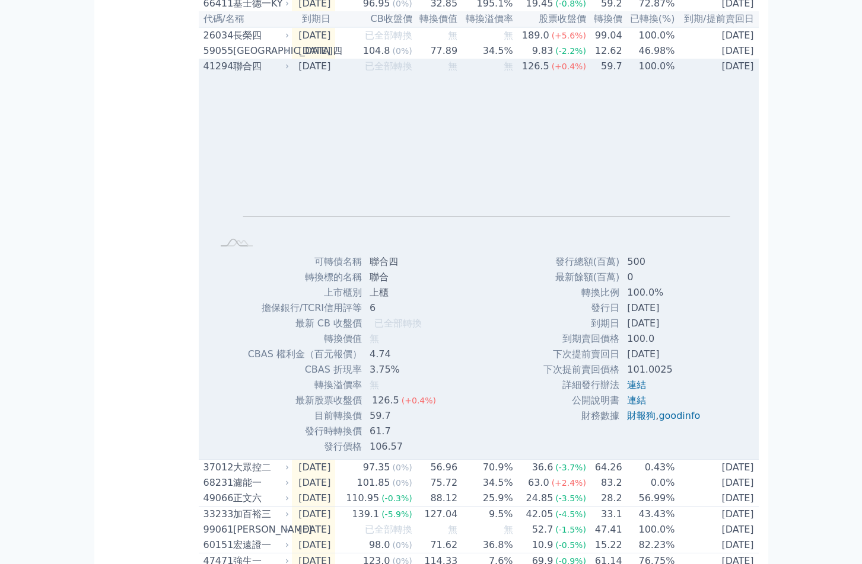
scroll to position [1127, 0]
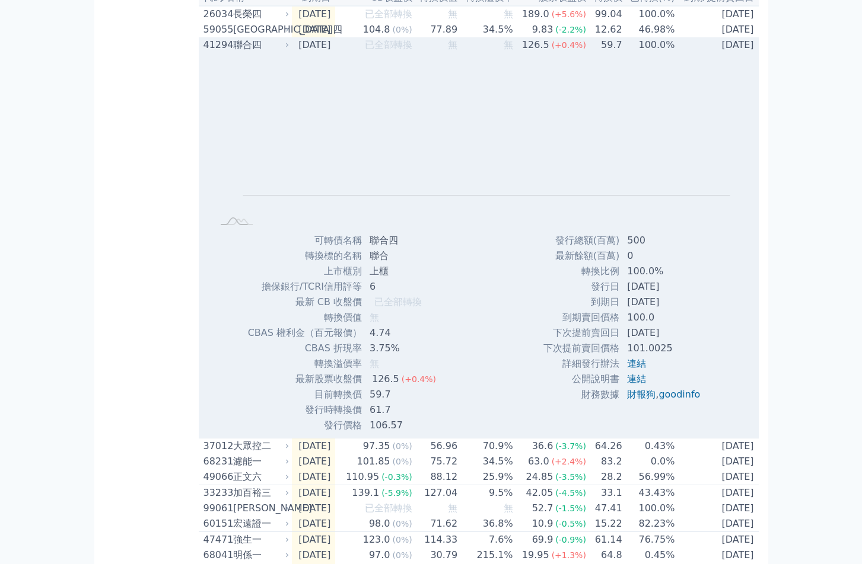
click at [242, 52] on div "聯合四" at bounding box center [260, 45] width 54 height 14
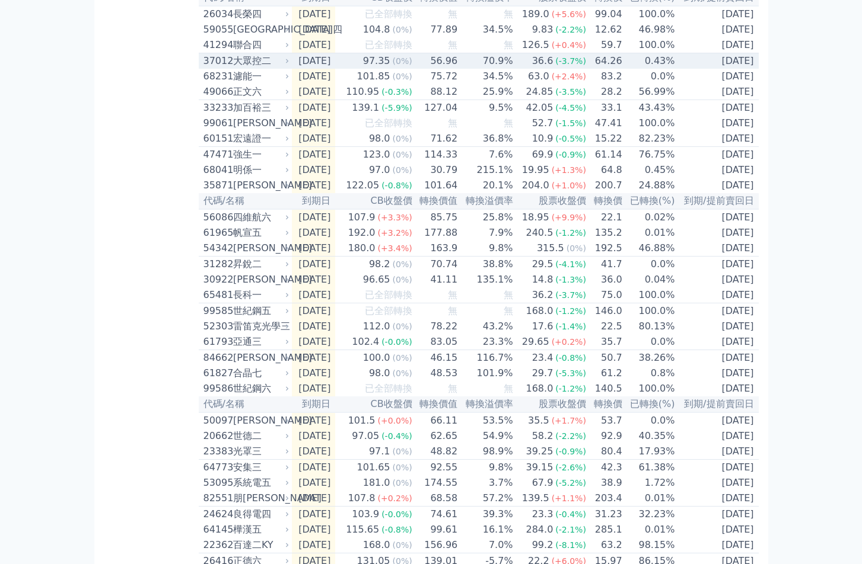
click at [240, 68] on div "大眾控二" at bounding box center [260, 61] width 54 height 14
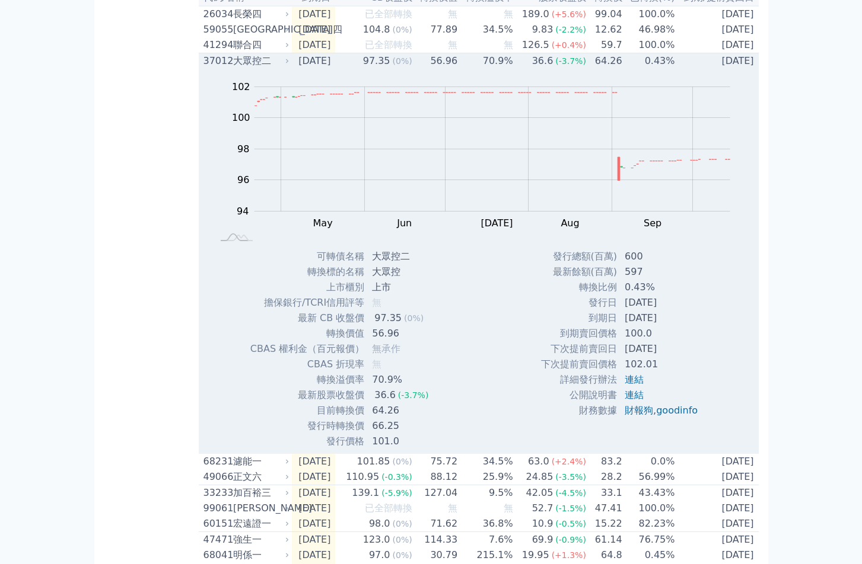
click at [251, 68] on div "大眾控二" at bounding box center [260, 61] width 54 height 14
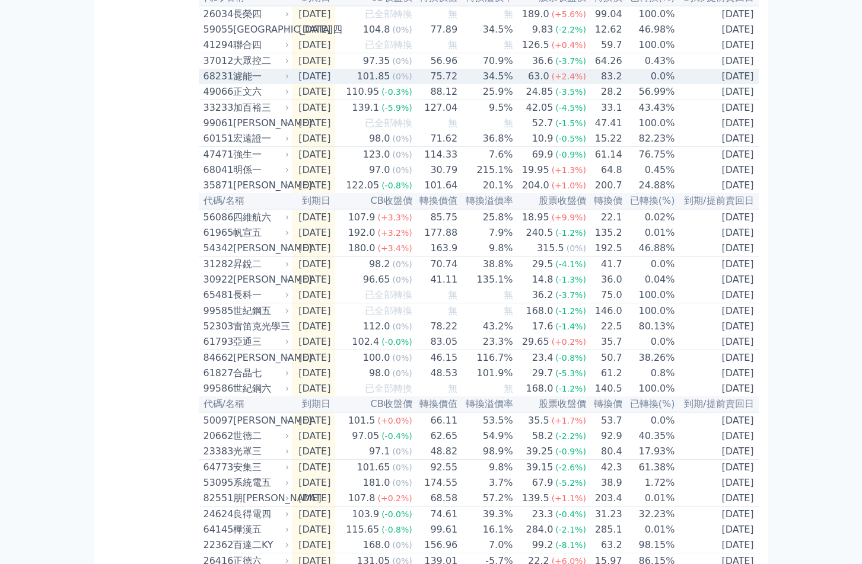
click at [247, 84] on div "濾能一" at bounding box center [260, 76] width 54 height 14
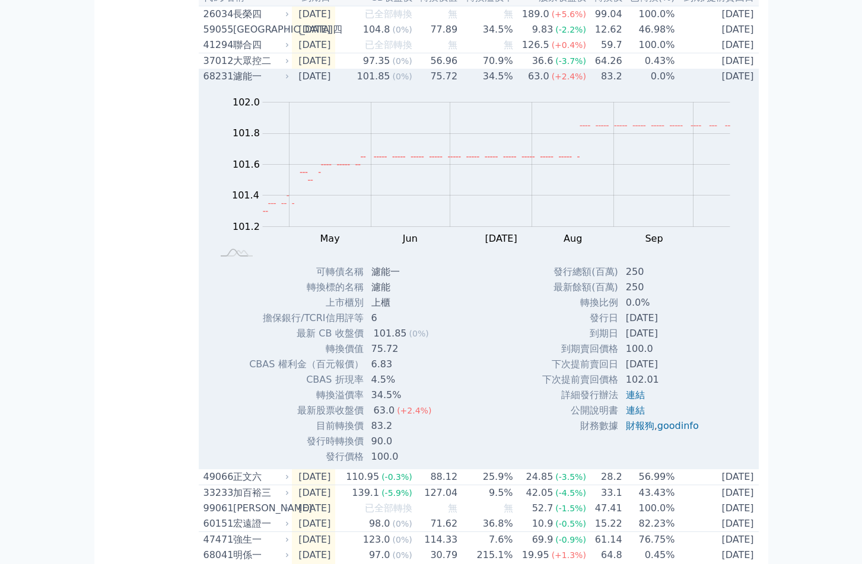
click at [237, 84] on div "濾能一" at bounding box center [260, 76] width 54 height 14
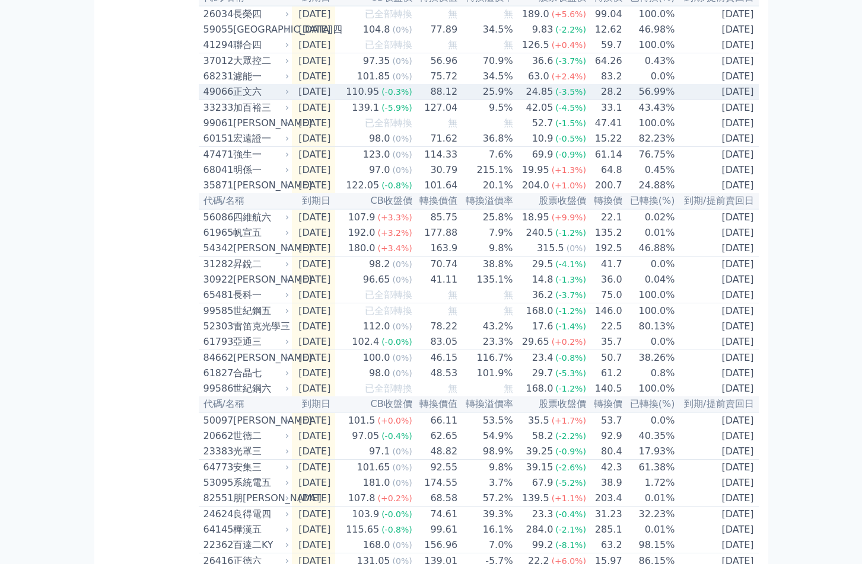
click at [247, 99] on div "正文六" at bounding box center [260, 92] width 54 height 14
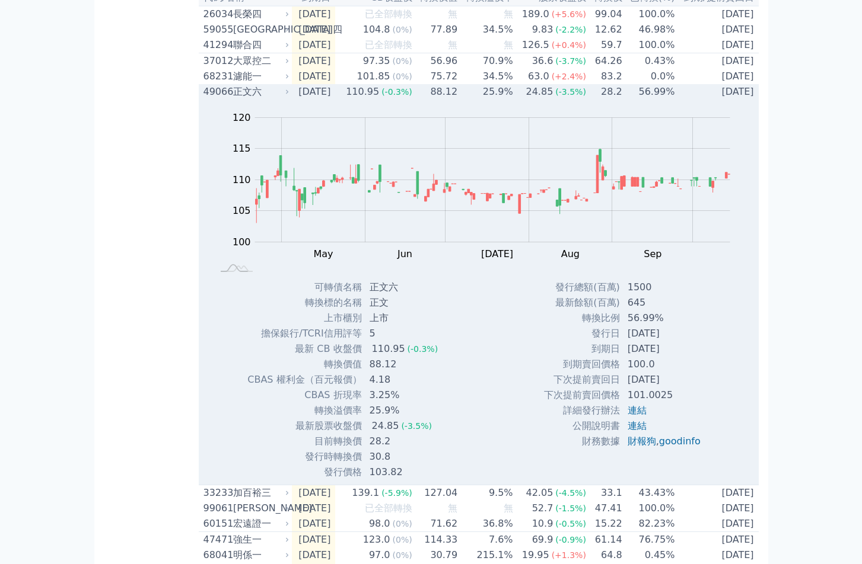
scroll to position [1186, 0]
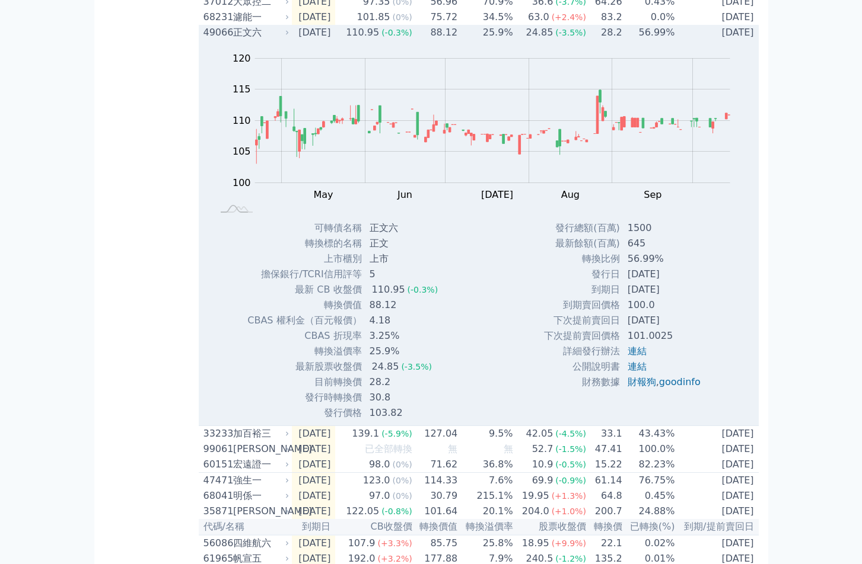
click at [240, 40] on div "正文六" at bounding box center [260, 32] width 54 height 14
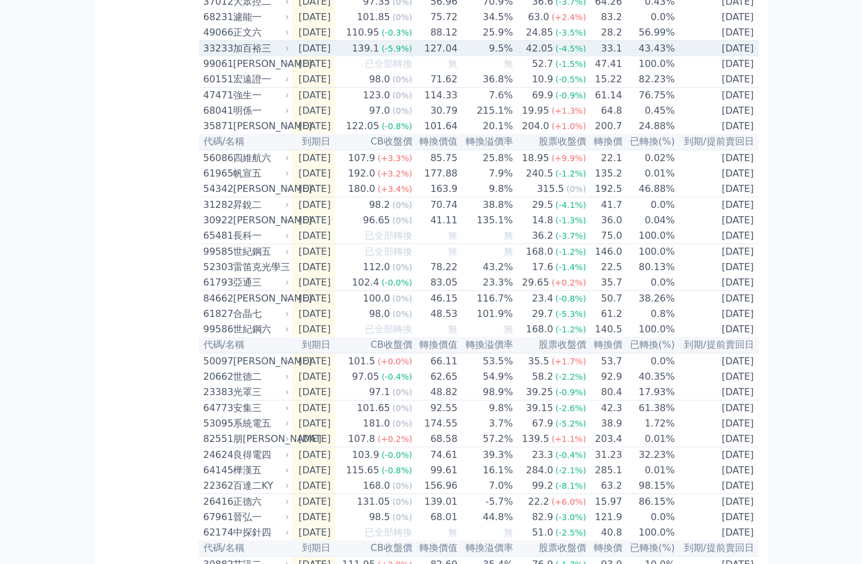
click at [243, 56] on div "加百裕三" at bounding box center [260, 49] width 54 height 14
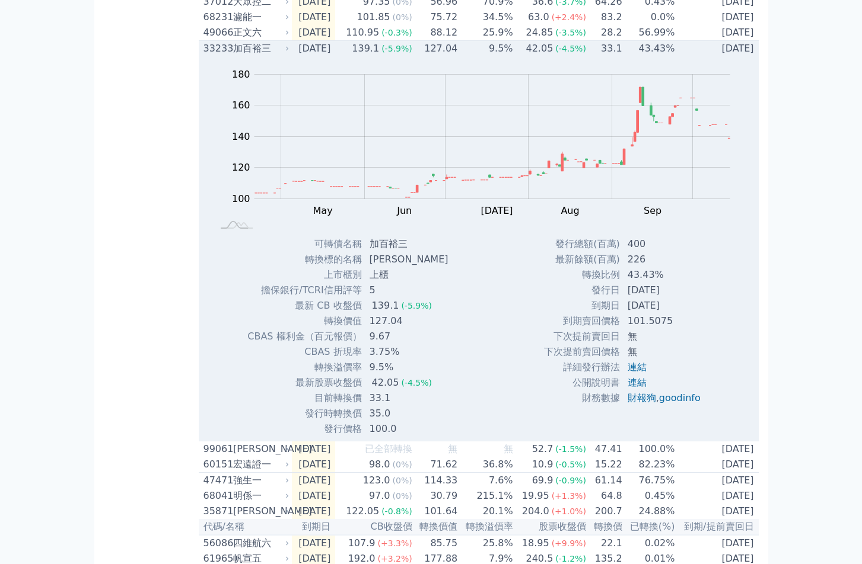
click at [243, 56] on div "加百裕三" at bounding box center [260, 49] width 54 height 14
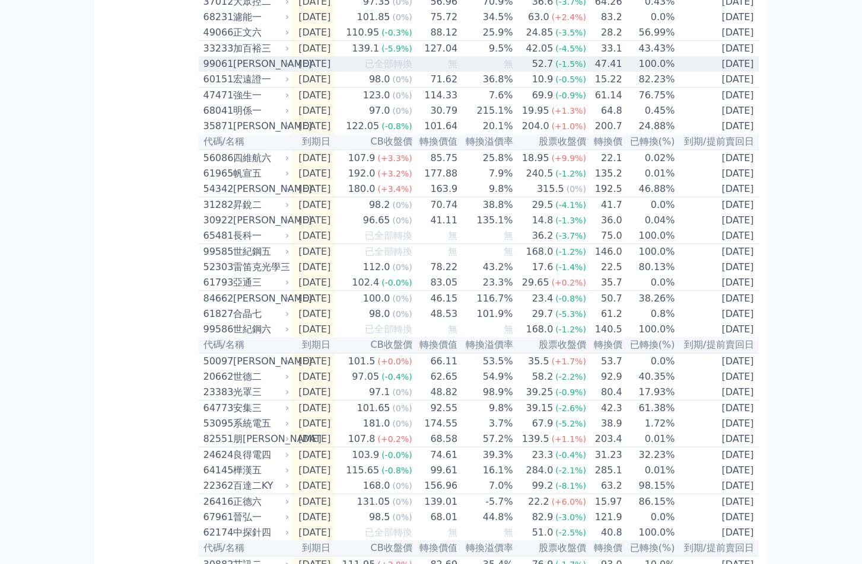
click at [239, 71] on div "[PERSON_NAME]" at bounding box center [260, 64] width 54 height 14
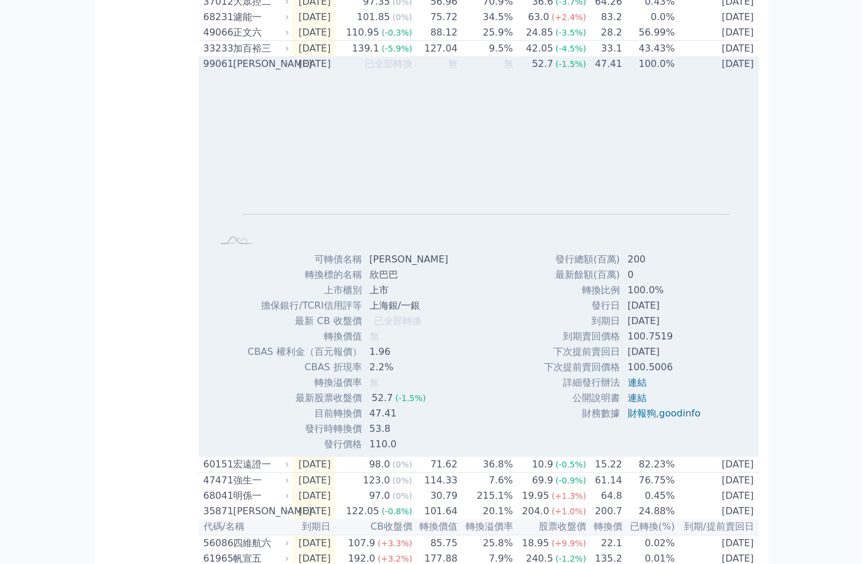
click at [239, 71] on div "[PERSON_NAME]" at bounding box center [260, 64] width 54 height 14
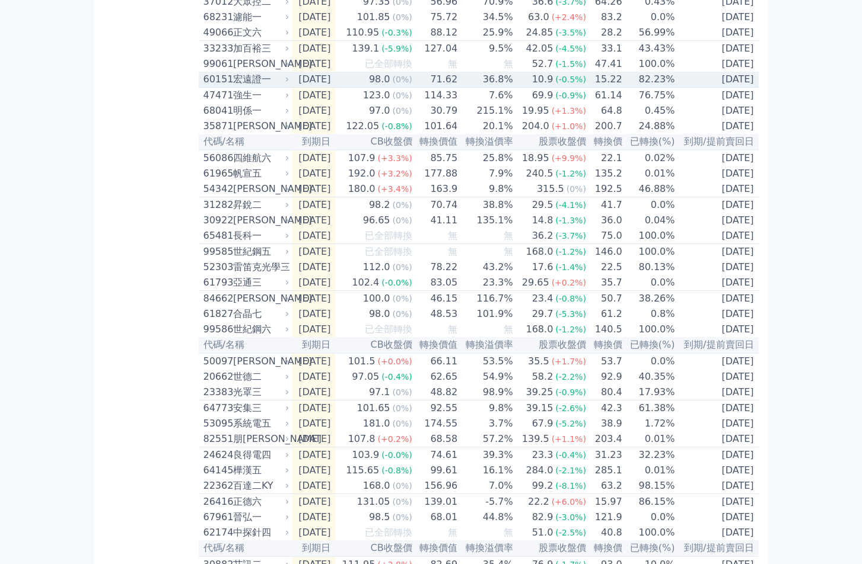
click at [239, 87] on div "宏遠證一" at bounding box center [260, 79] width 54 height 14
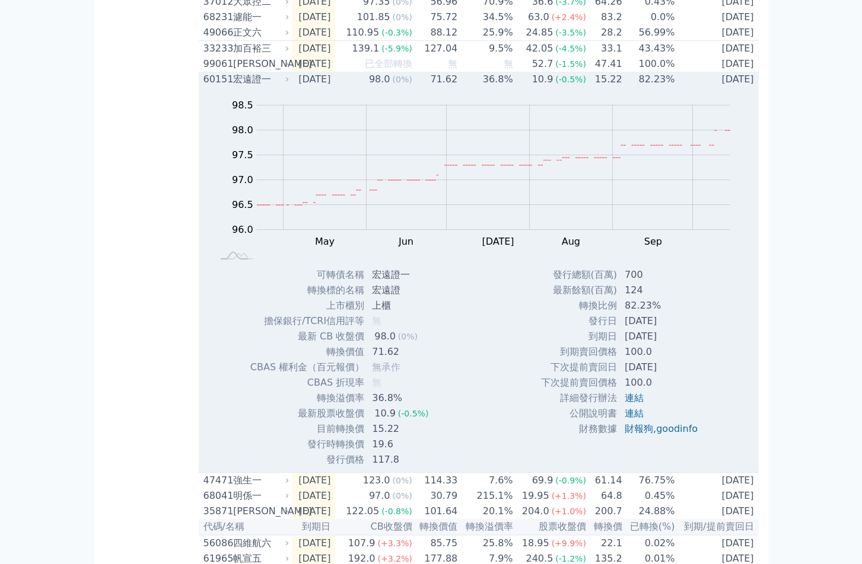
click at [239, 87] on div "宏遠證一" at bounding box center [260, 79] width 54 height 14
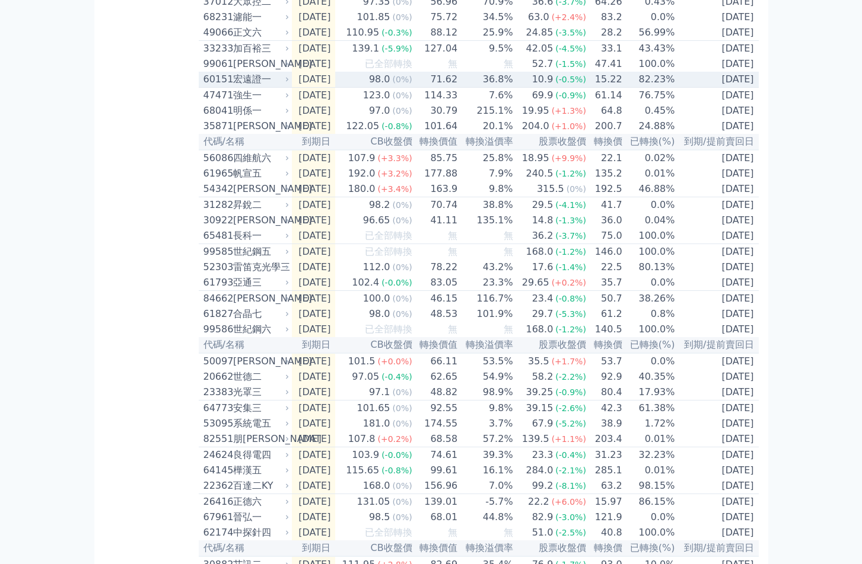
scroll to position [1245, 0]
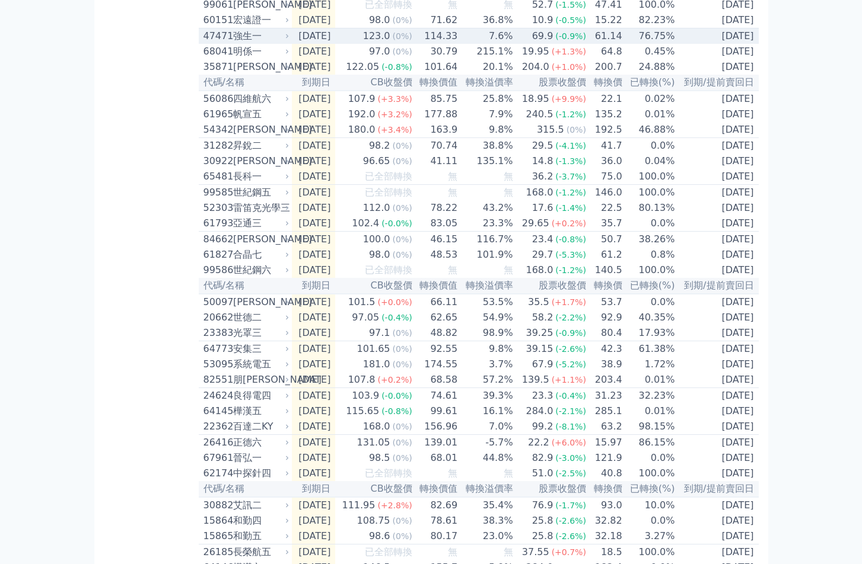
click at [240, 43] on div "強生一" at bounding box center [260, 36] width 54 height 14
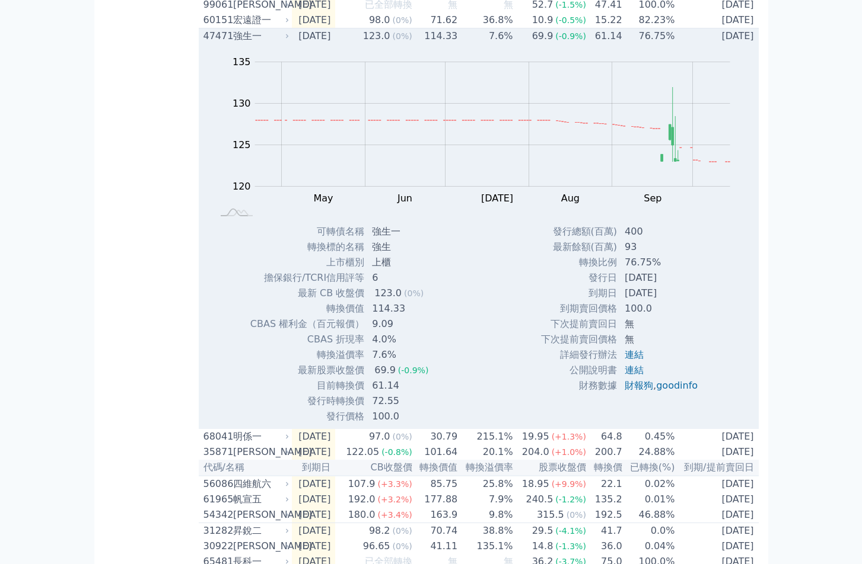
click at [240, 43] on div "強生一" at bounding box center [260, 36] width 54 height 14
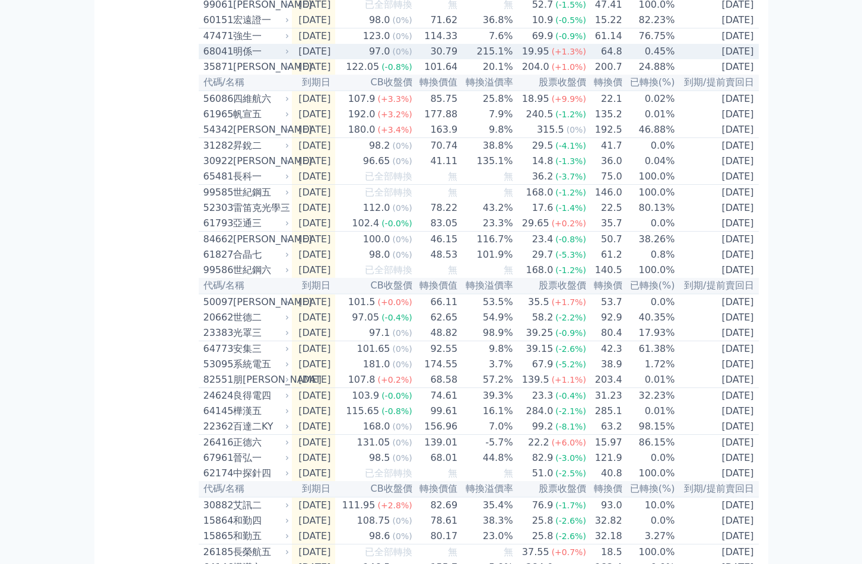
click at [242, 59] on div "明係一" at bounding box center [260, 51] width 54 height 14
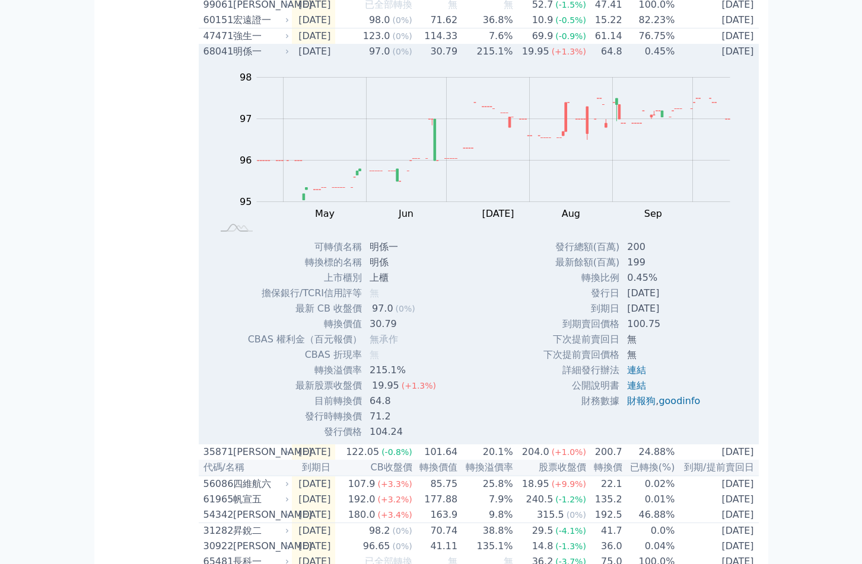
click at [242, 59] on div "明係一" at bounding box center [260, 51] width 54 height 14
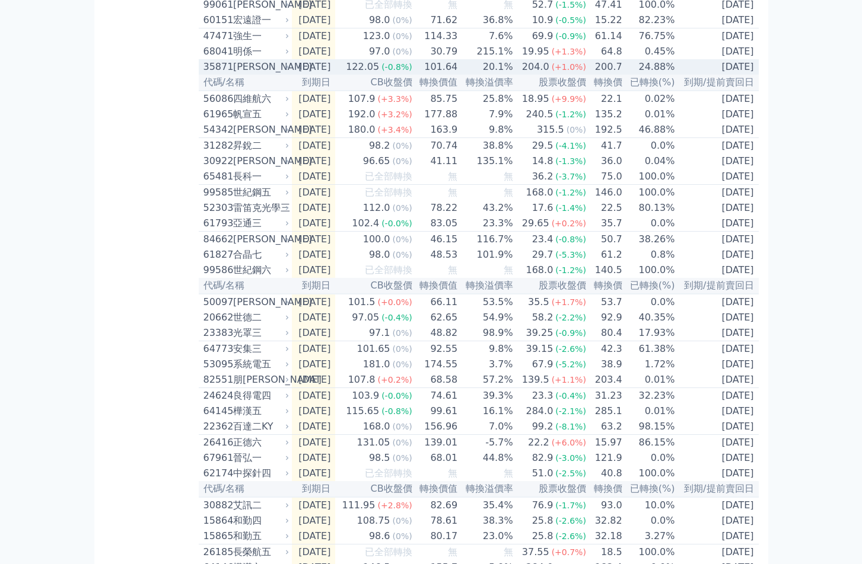
click at [242, 74] on div "[PERSON_NAME]" at bounding box center [260, 67] width 54 height 14
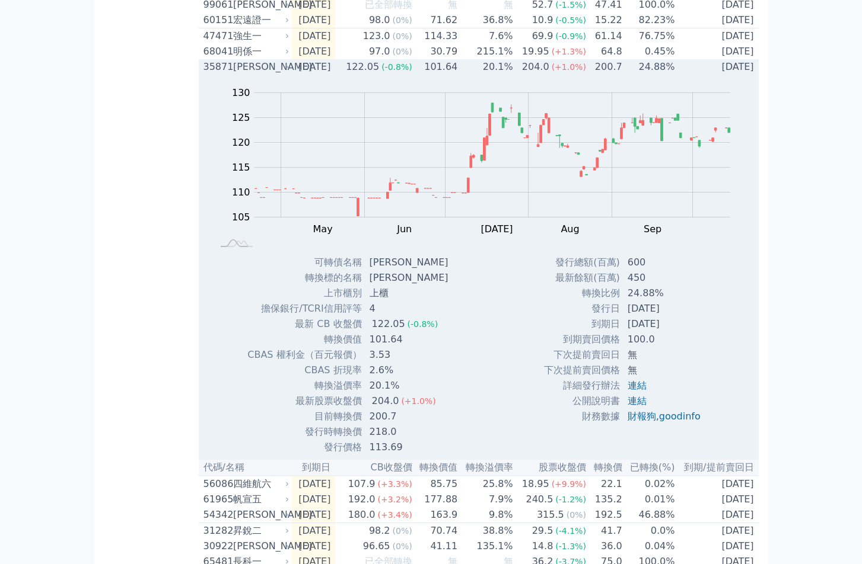
click at [242, 74] on div "[PERSON_NAME]" at bounding box center [260, 67] width 54 height 14
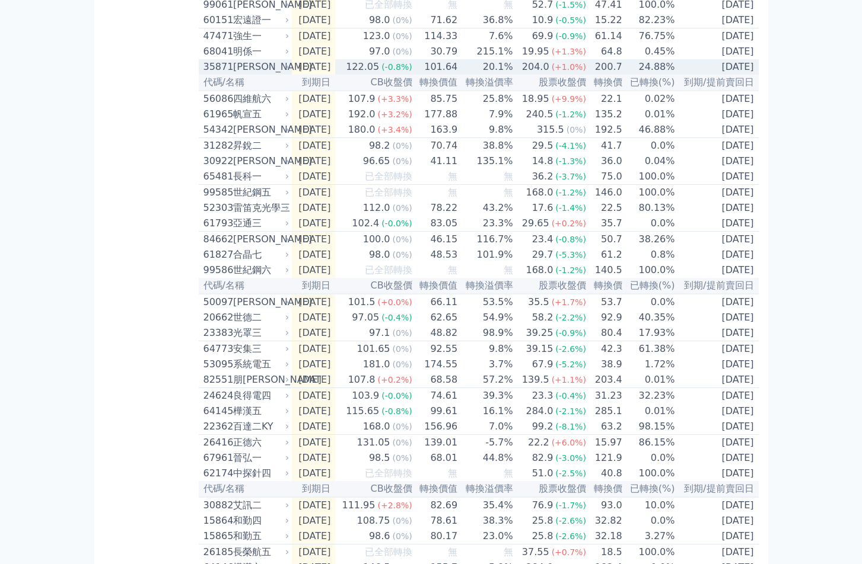
click at [242, 74] on div "[PERSON_NAME]" at bounding box center [260, 67] width 54 height 14
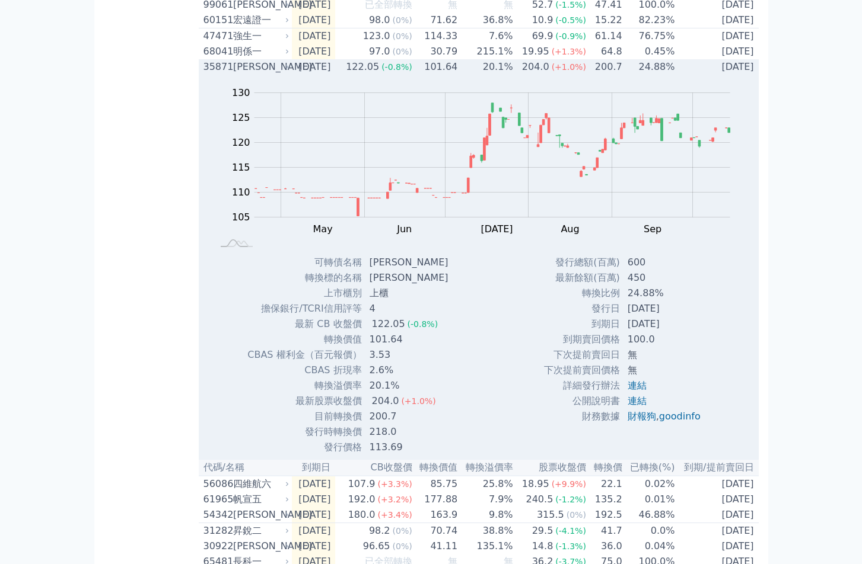
click at [242, 74] on div "[PERSON_NAME]" at bounding box center [260, 67] width 54 height 14
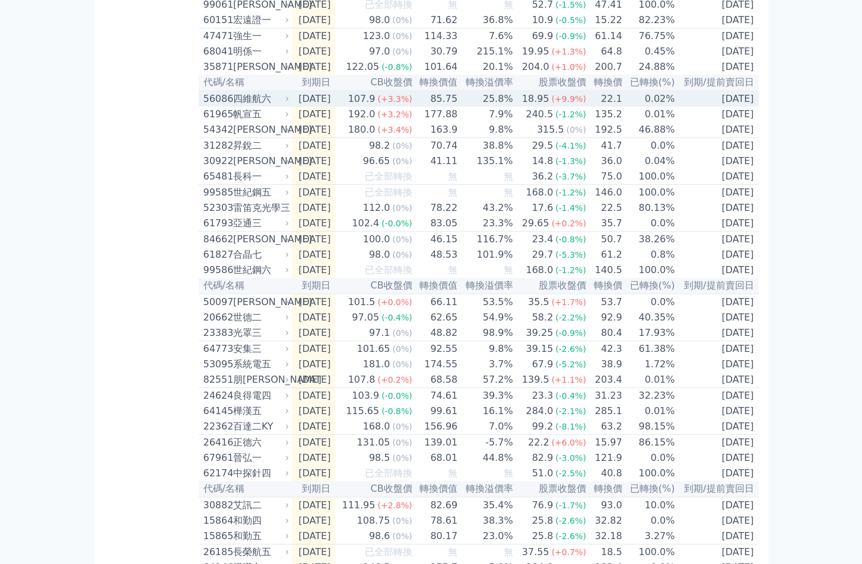
click at [246, 106] on div "四維航六" at bounding box center [260, 99] width 54 height 14
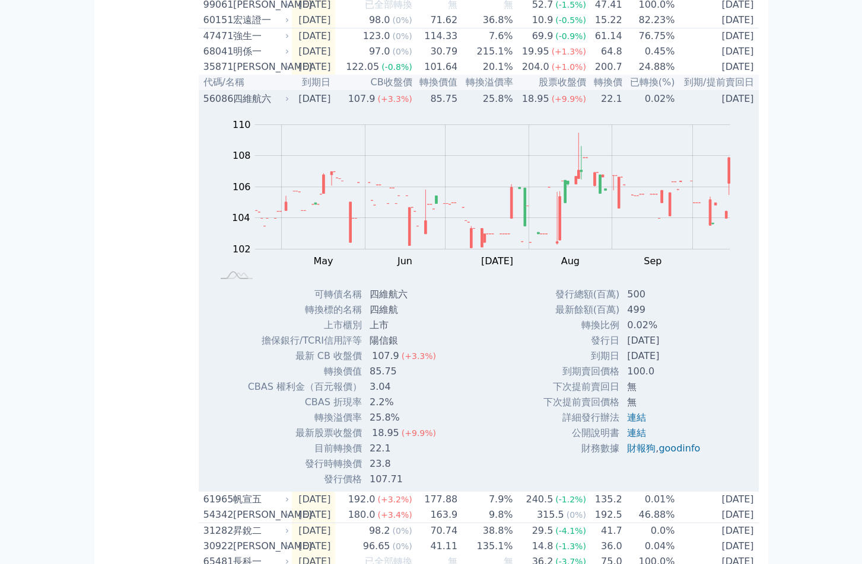
click at [246, 106] on div "四維航六" at bounding box center [260, 99] width 54 height 14
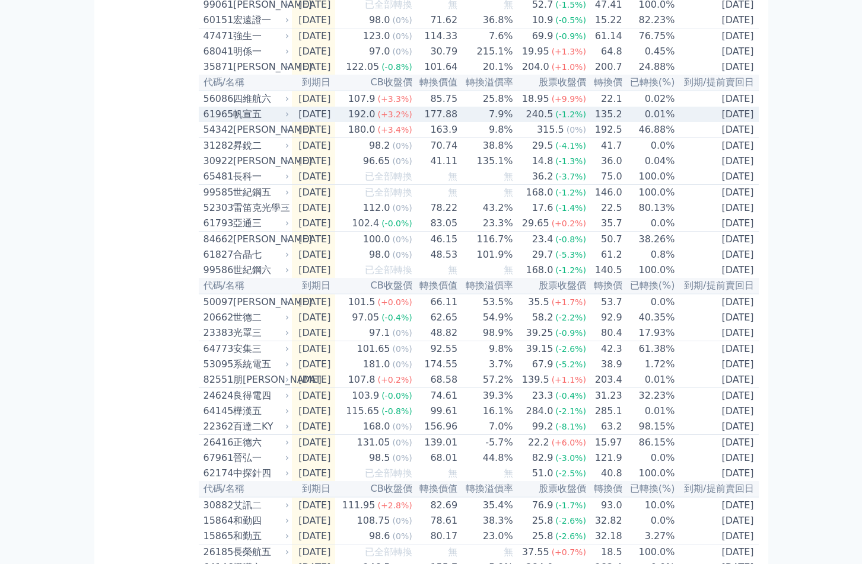
click at [246, 122] on div "帆宣五" at bounding box center [260, 114] width 54 height 14
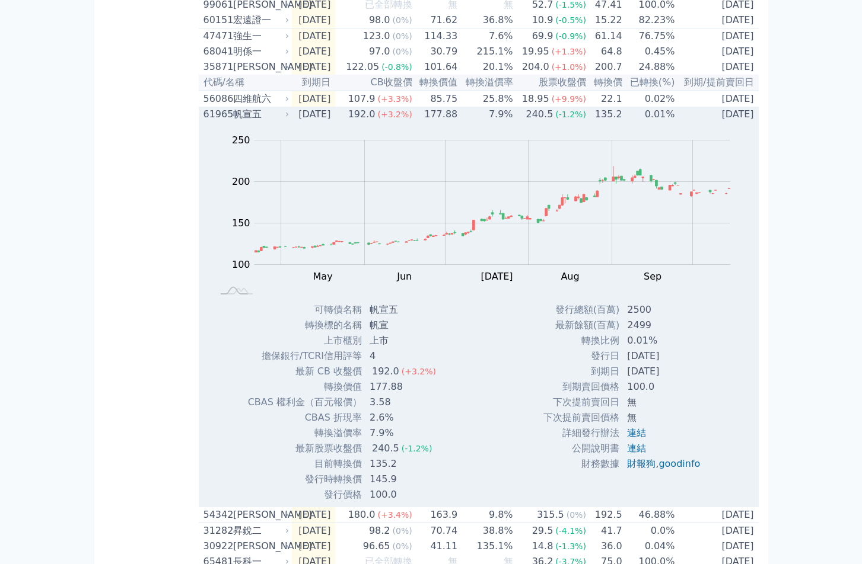
click at [246, 122] on div "帆宣五" at bounding box center [260, 114] width 54 height 14
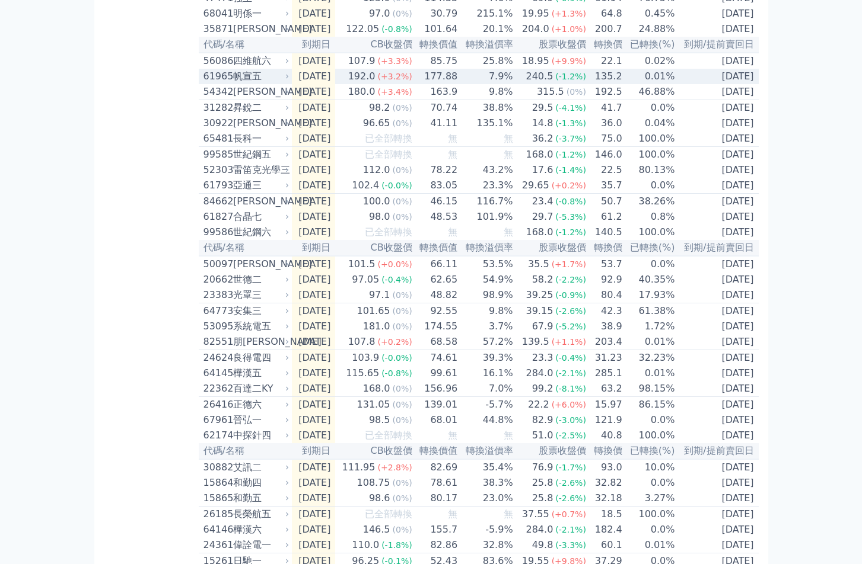
scroll to position [1304, 0]
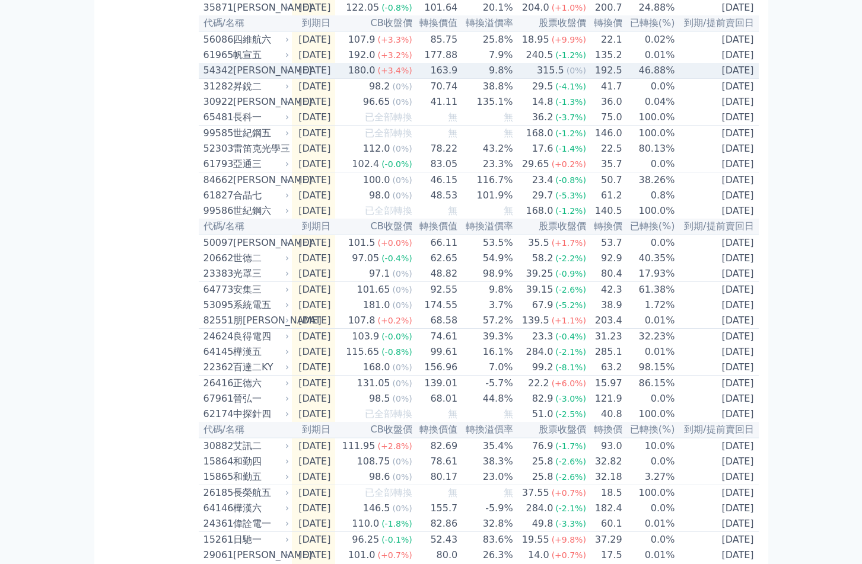
click at [248, 78] on div "[PERSON_NAME]" at bounding box center [260, 70] width 54 height 14
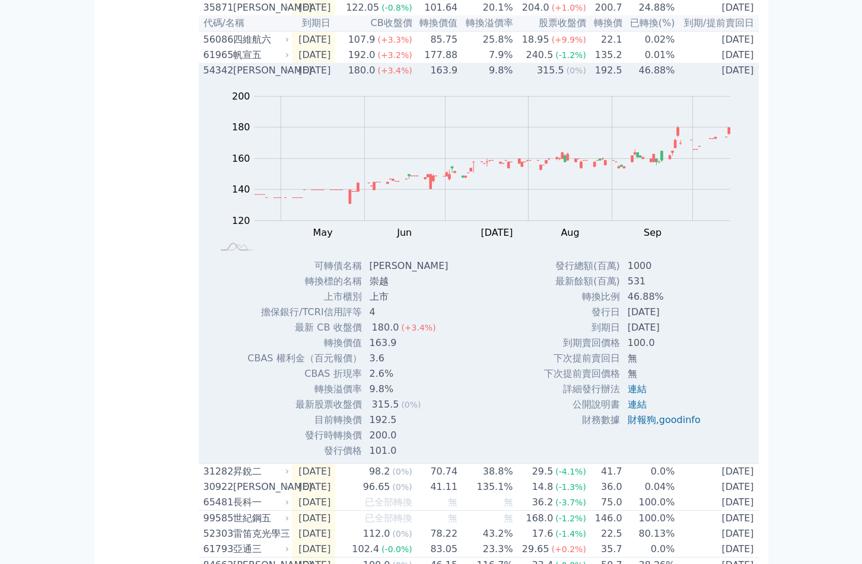
click at [248, 78] on div "[PERSON_NAME]" at bounding box center [260, 70] width 54 height 14
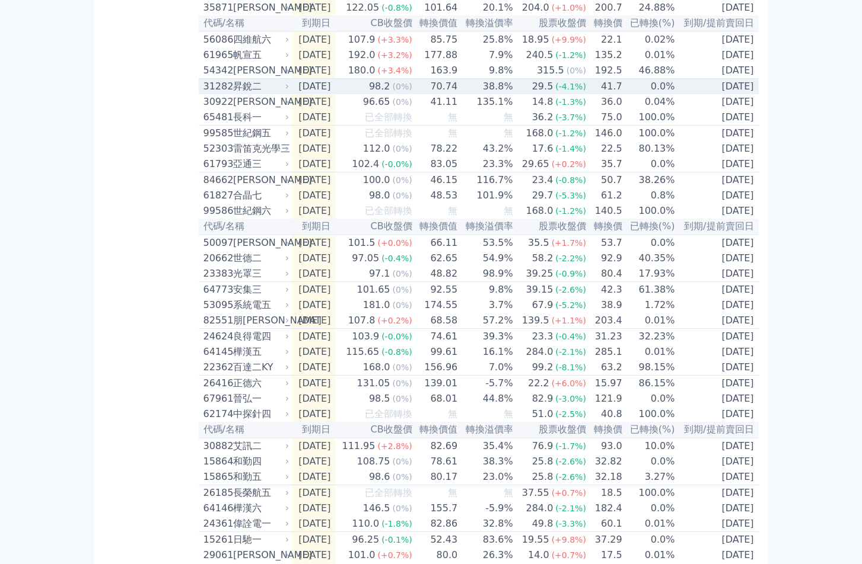
click at [248, 94] on div "昇銳二" at bounding box center [260, 86] width 54 height 14
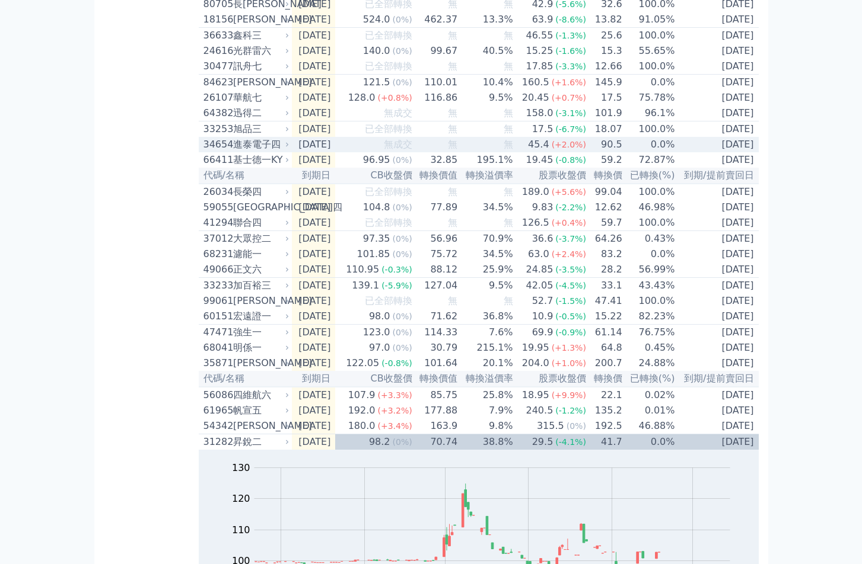
scroll to position [1008, 0]
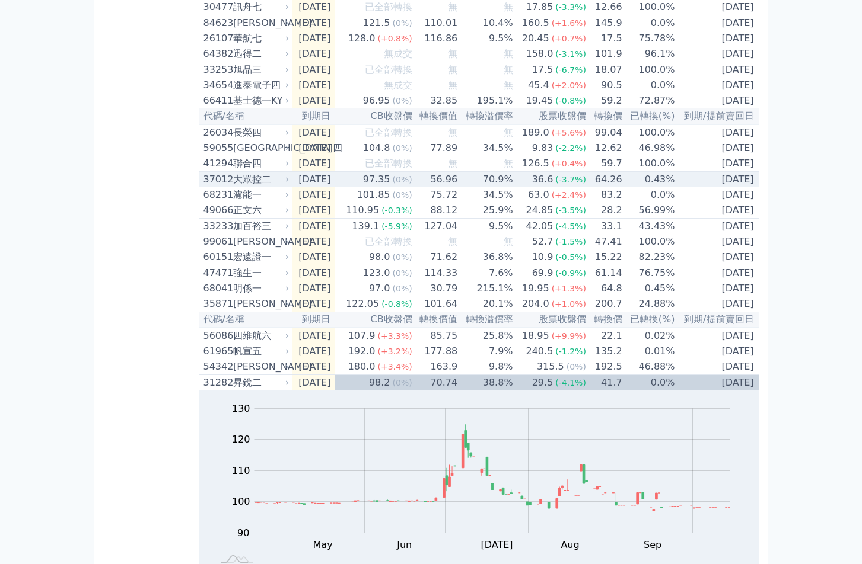
click at [264, 187] on div "大眾控二" at bounding box center [260, 180] width 54 height 14
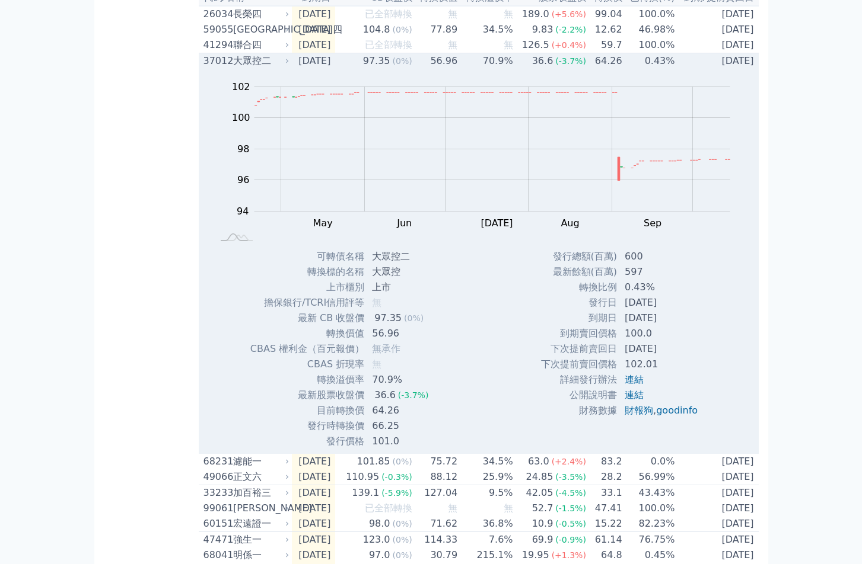
scroll to position [1186, 0]
